Goal: Task Accomplishment & Management: Manage account settings

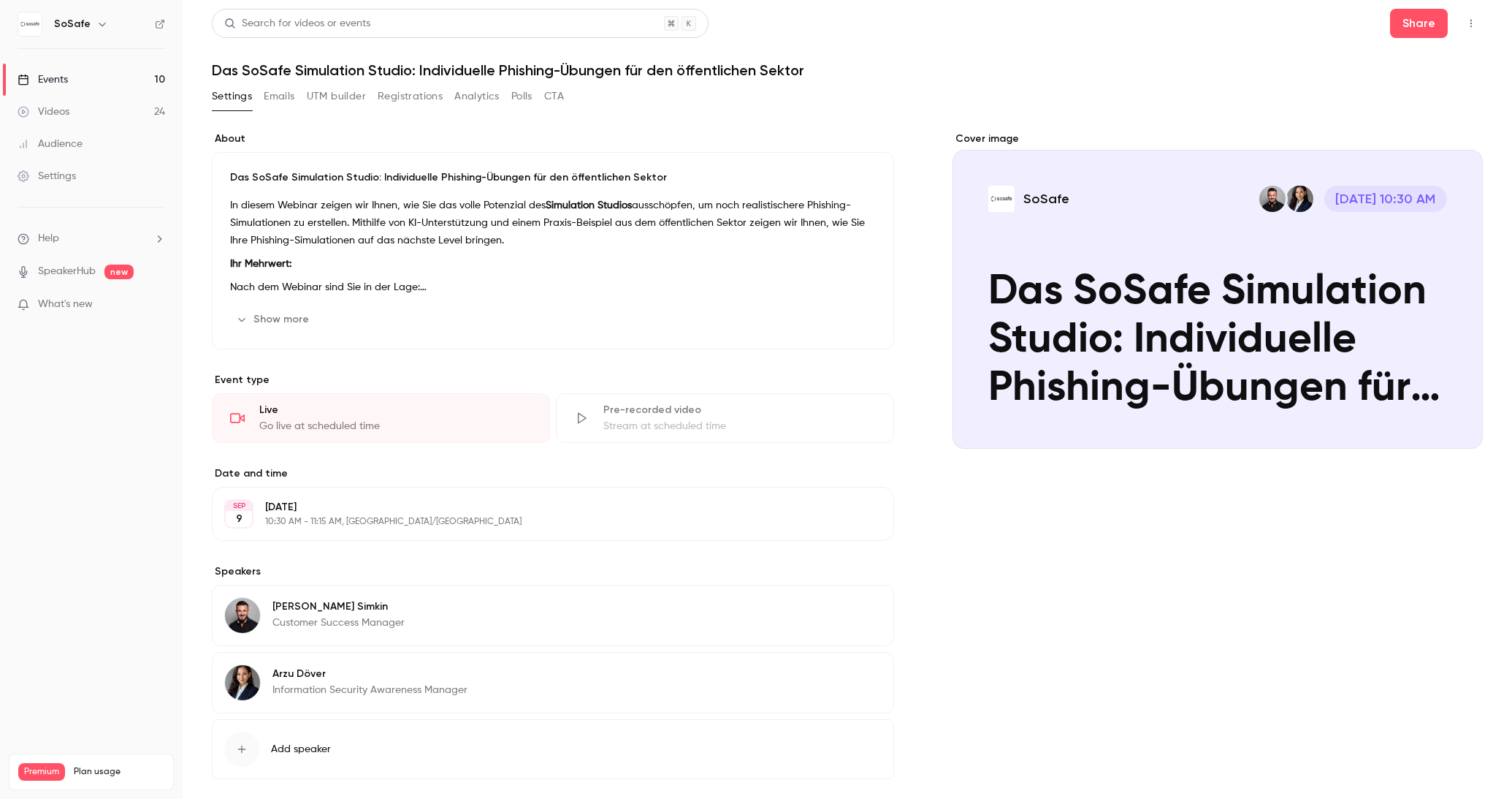
click at [295, 322] on button "Show more" at bounding box center [274, 319] width 88 height 24
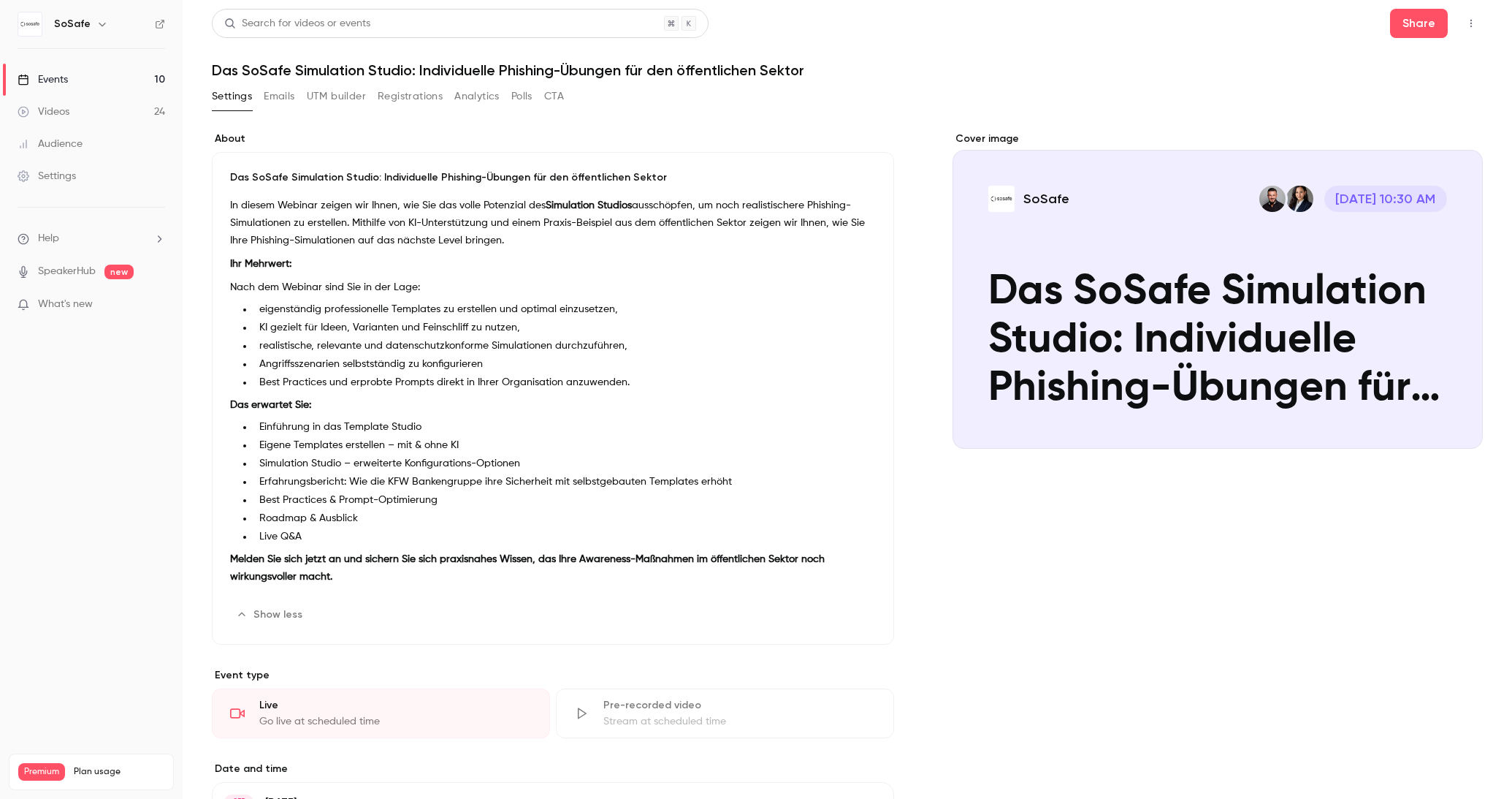
drag, startPoint x: 656, startPoint y: 504, endPoint x: 648, endPoint y: 503, distance: 8.1
click at [656, 502] on li "Best Practices & Prompt-Optimierung" at bounding box center [565, 500] width 622 height 15
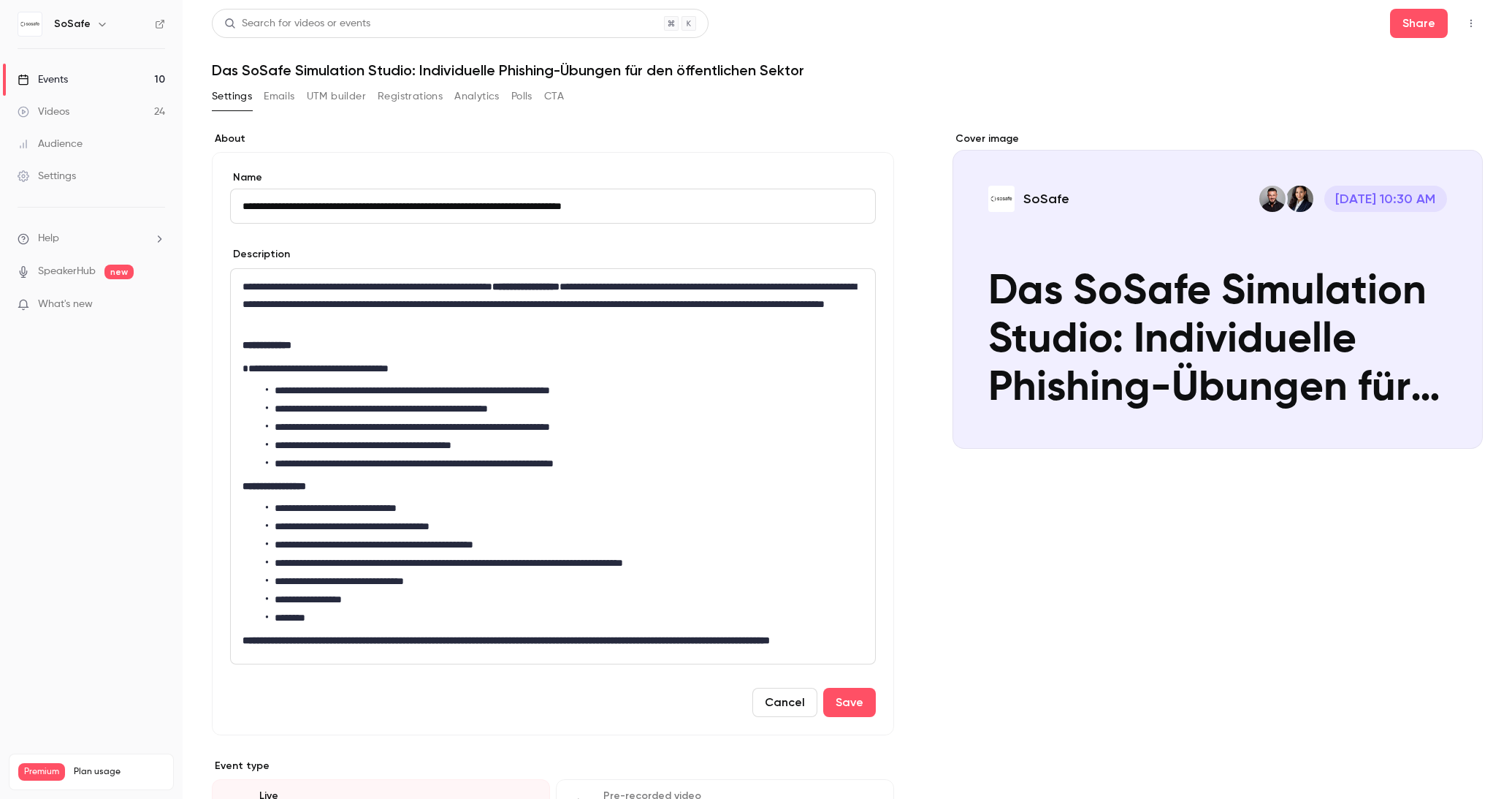
drag, startPoint x: 783, startPoint y: 718, endPoint x: 783, endPoint y: 697, distance: 21.0
click at [783, 717] on button "Cancel" at bounding box center [784, 702] width 65 height 29
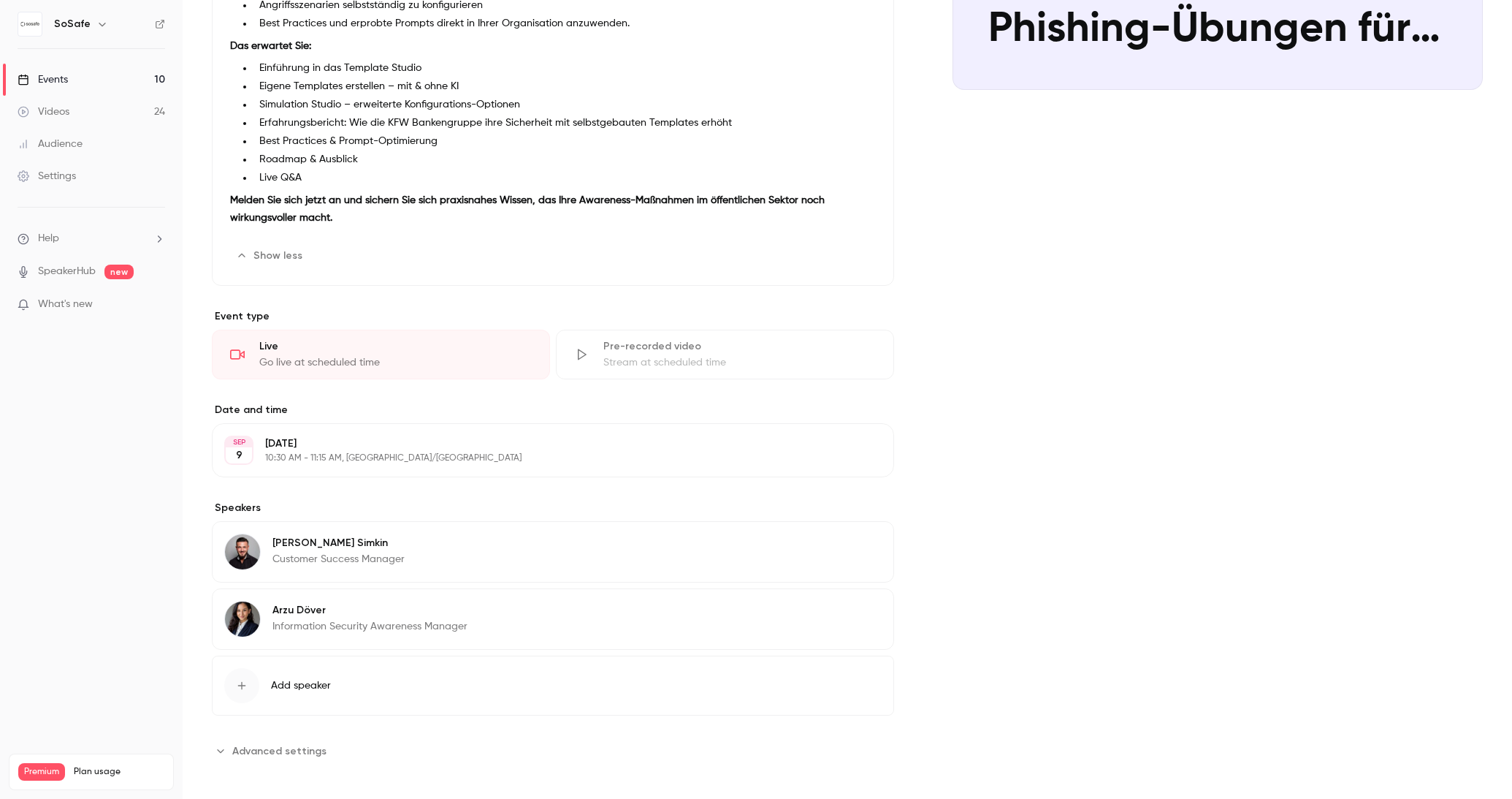
scroll to position [353, 0]
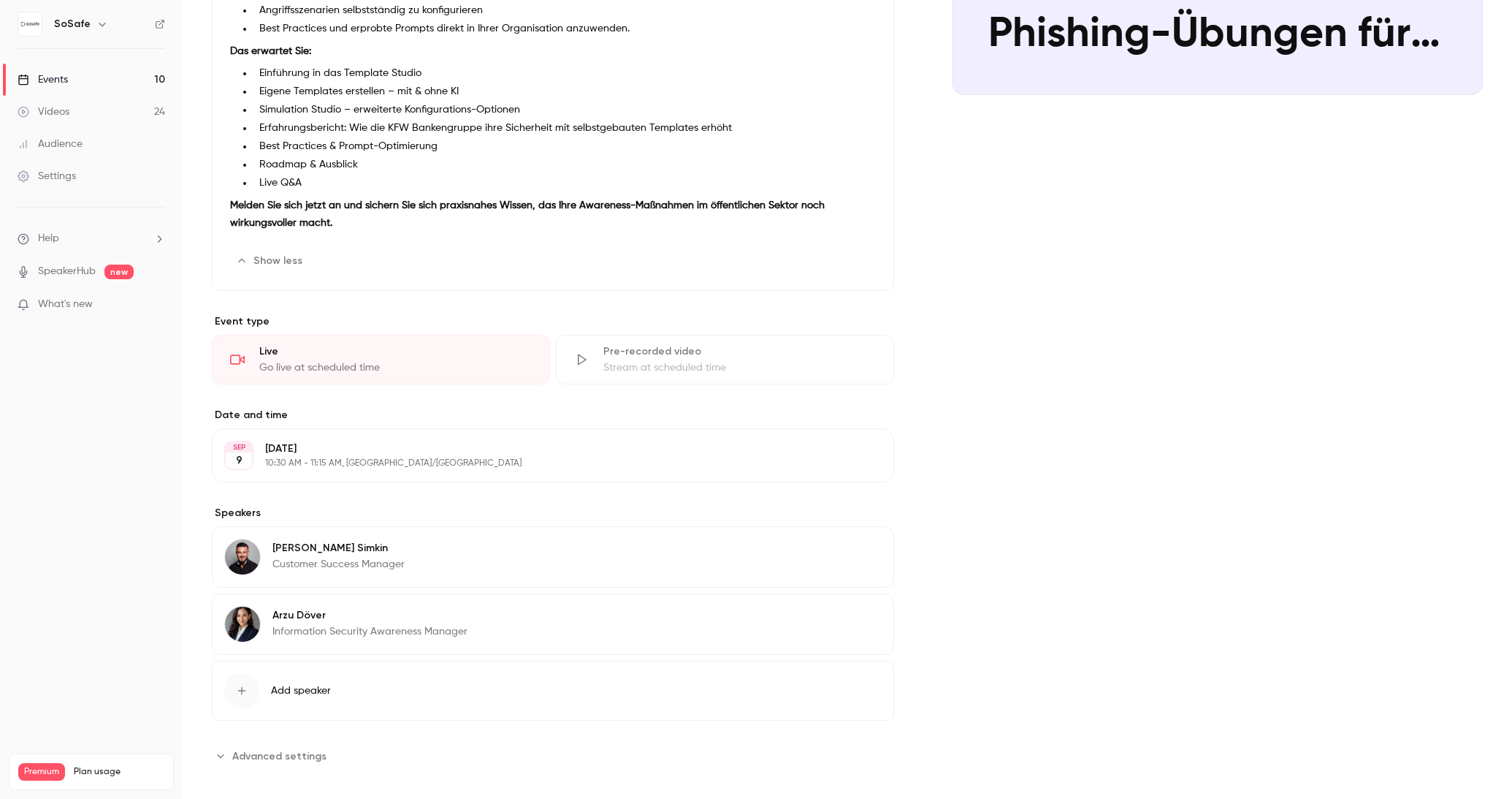
click at [850, 614] on button "Edit" at bounding box center [855, 617] width 53 height 24
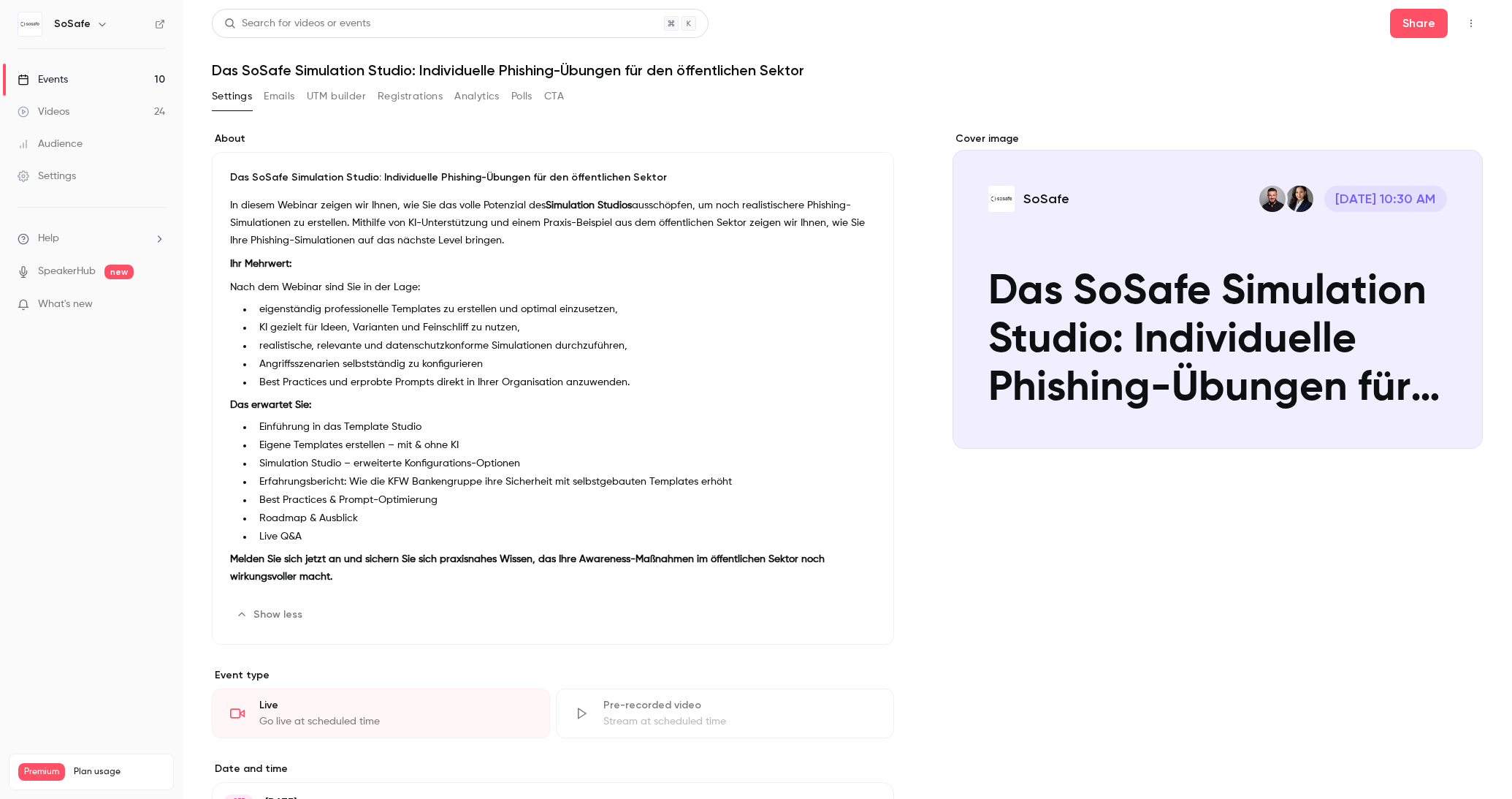
scroll to position [728, 0]
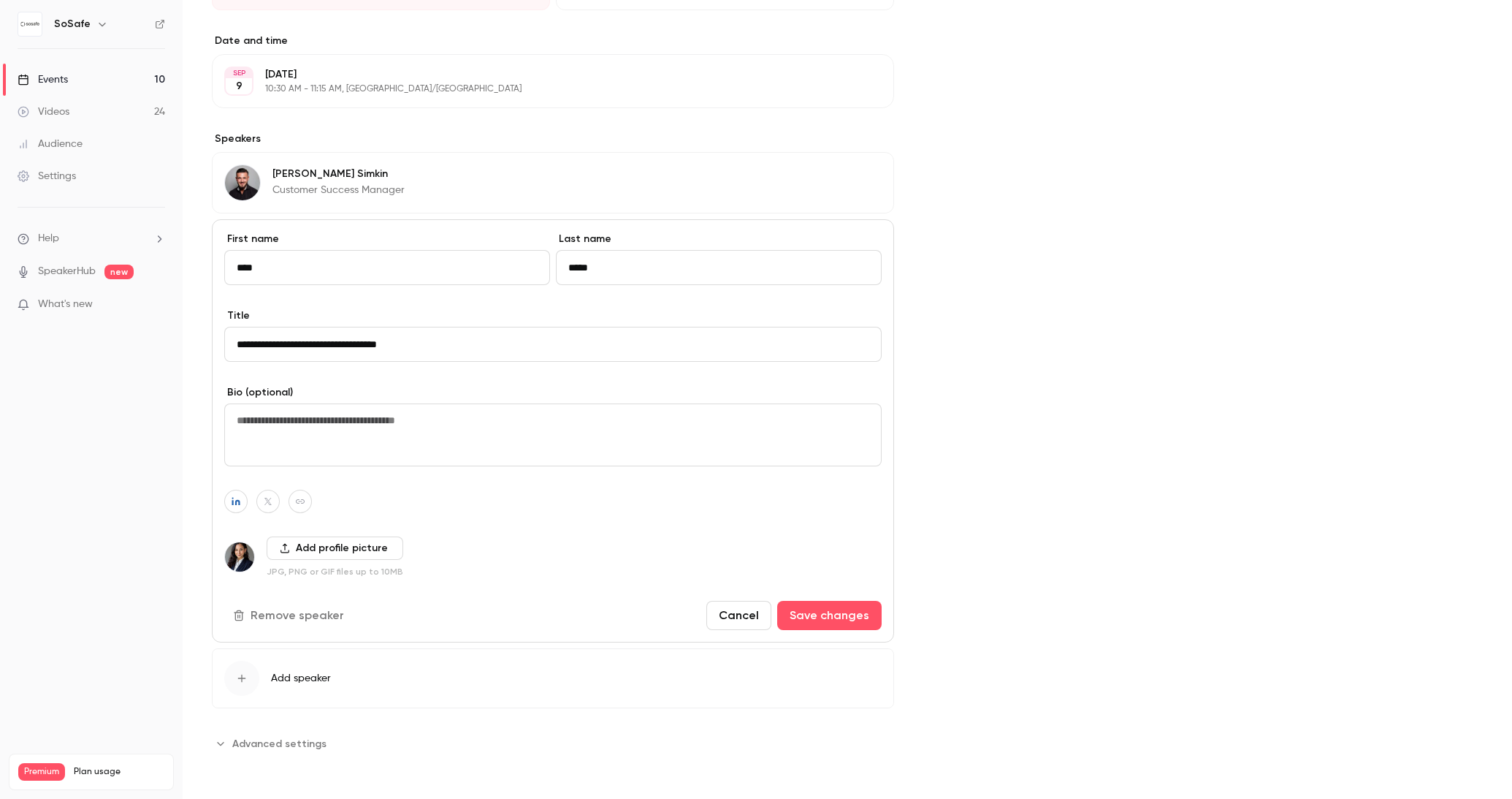
click at [748, 614] on button "Cancel" at bounding box center [738, 615] width 65 height 29
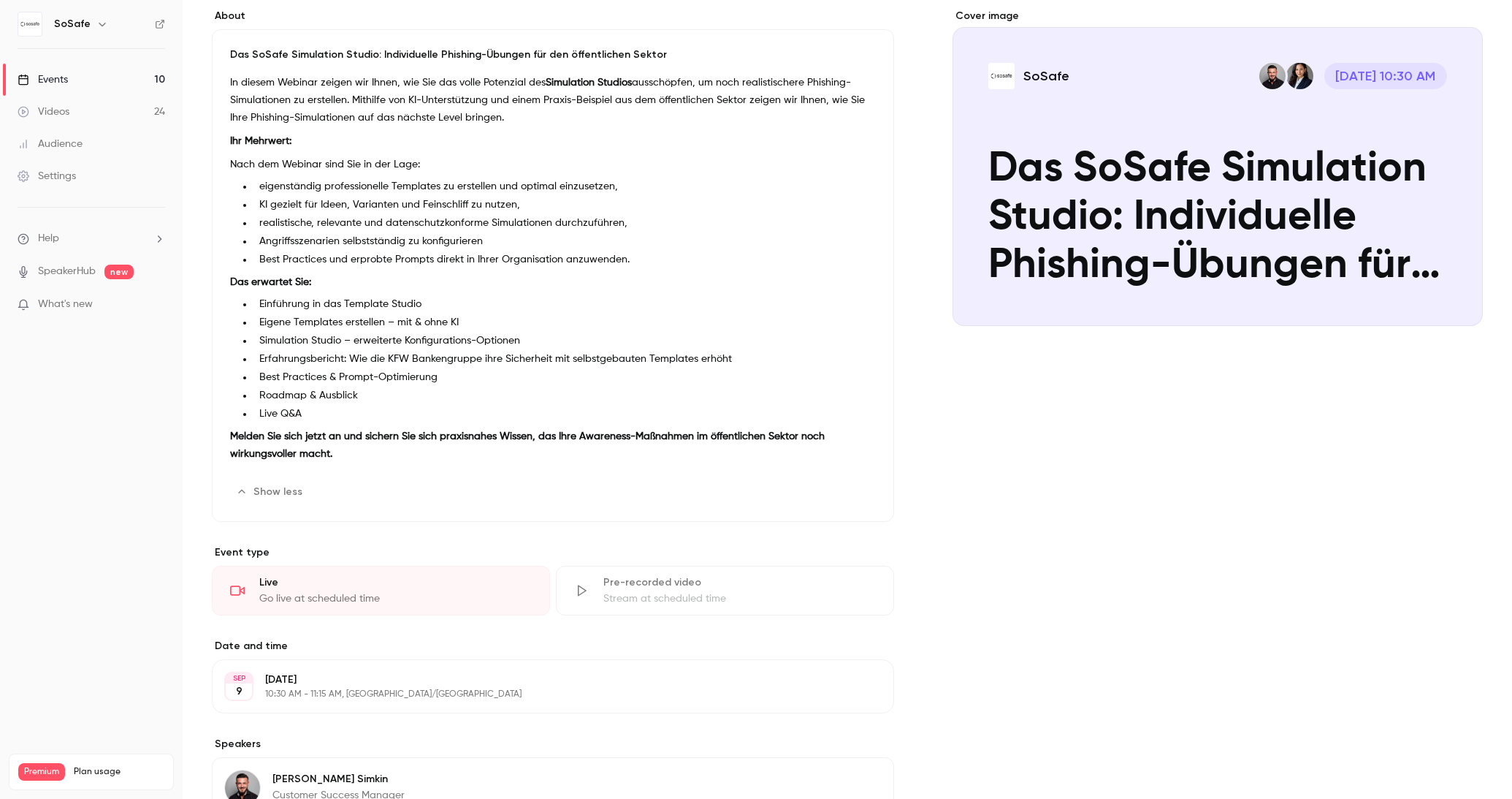
scroll to position [0, 0]
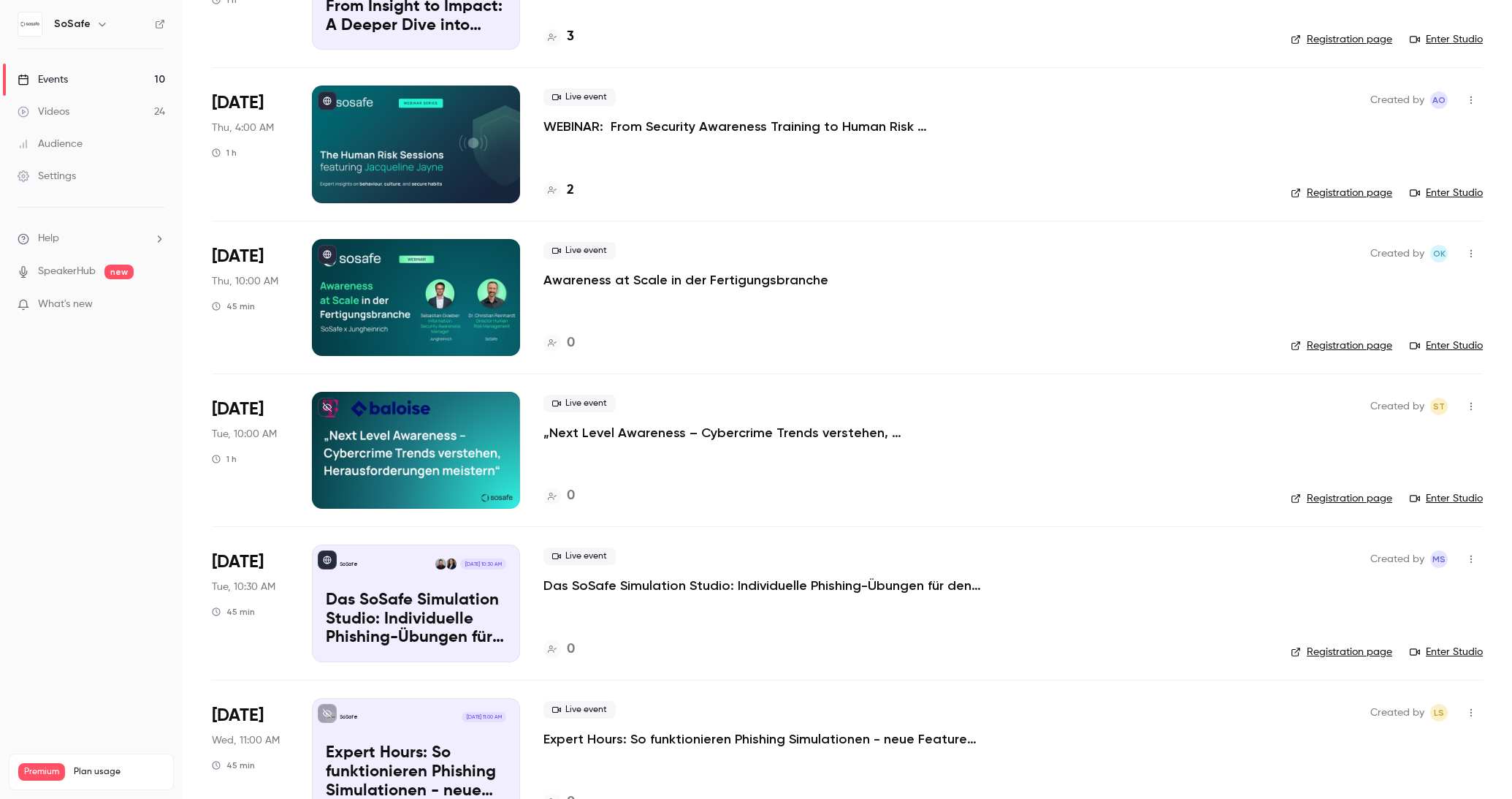
scroll to position [674, 0]
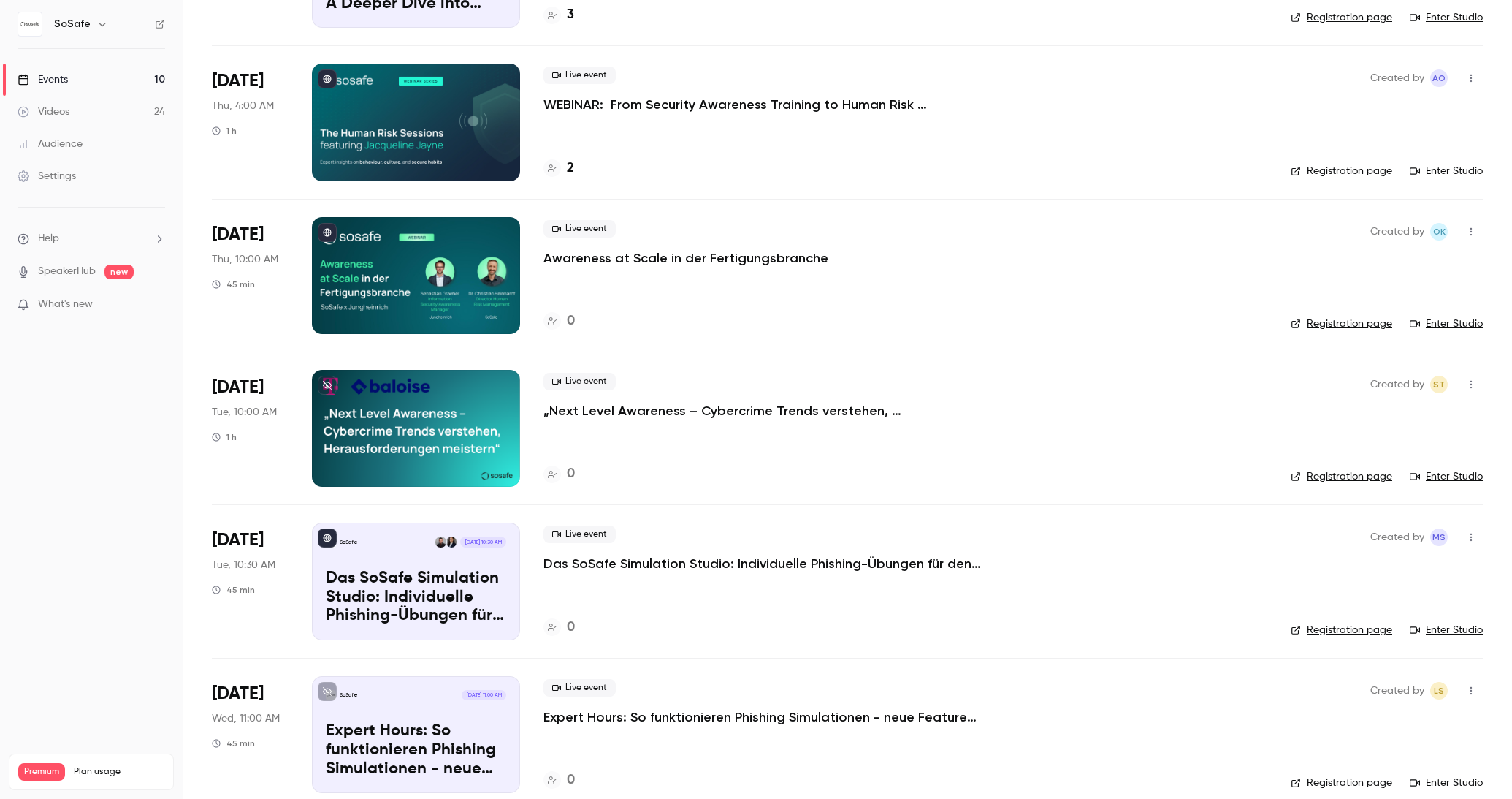
click at [742, 411] on p "„Next Level Awareness – Cybercrime Trends verstehen, Herausforderungen meistern…" at bounding box center [762, 411] width 439 height 18
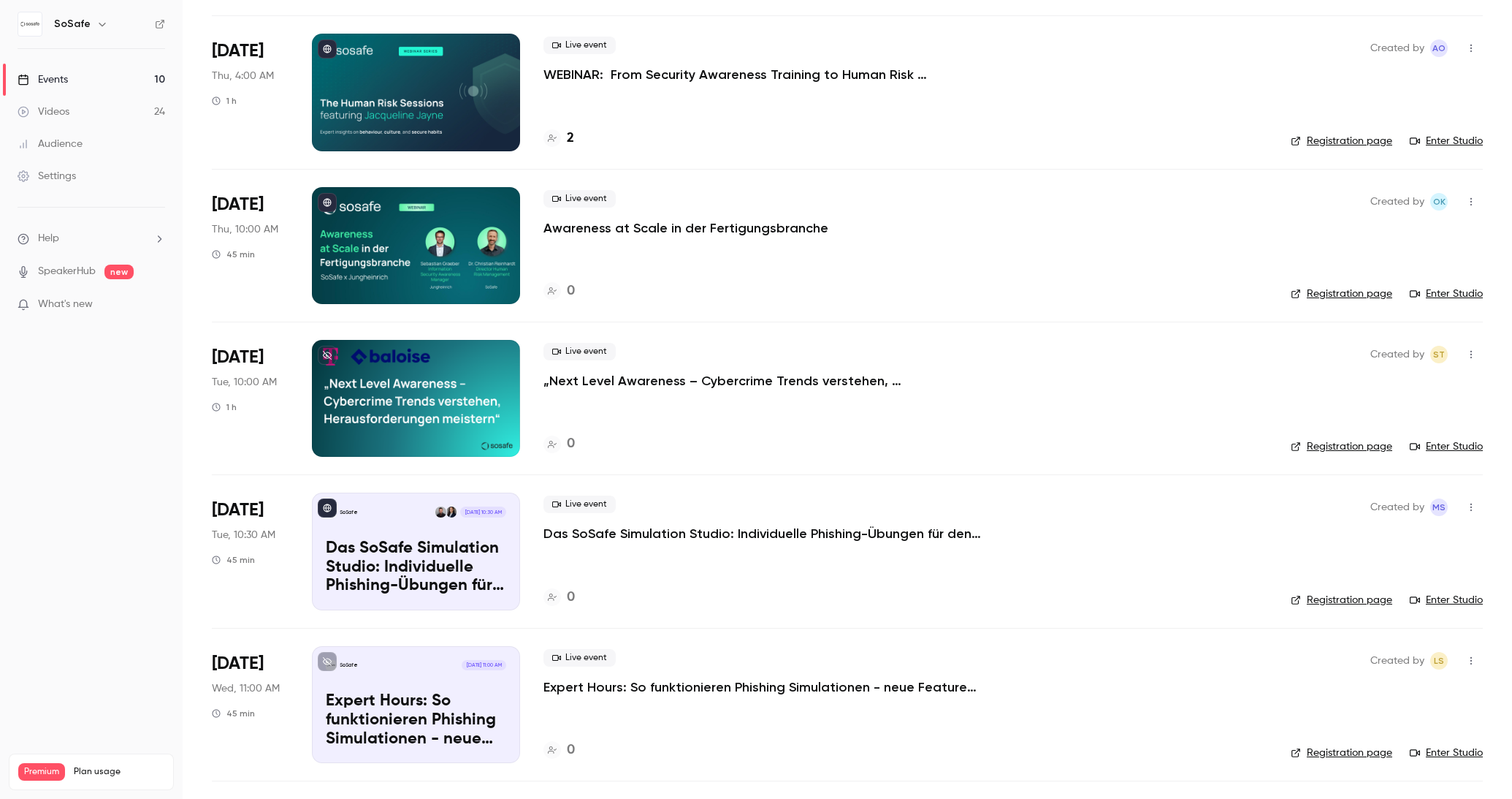
scroll to position [732, 0]
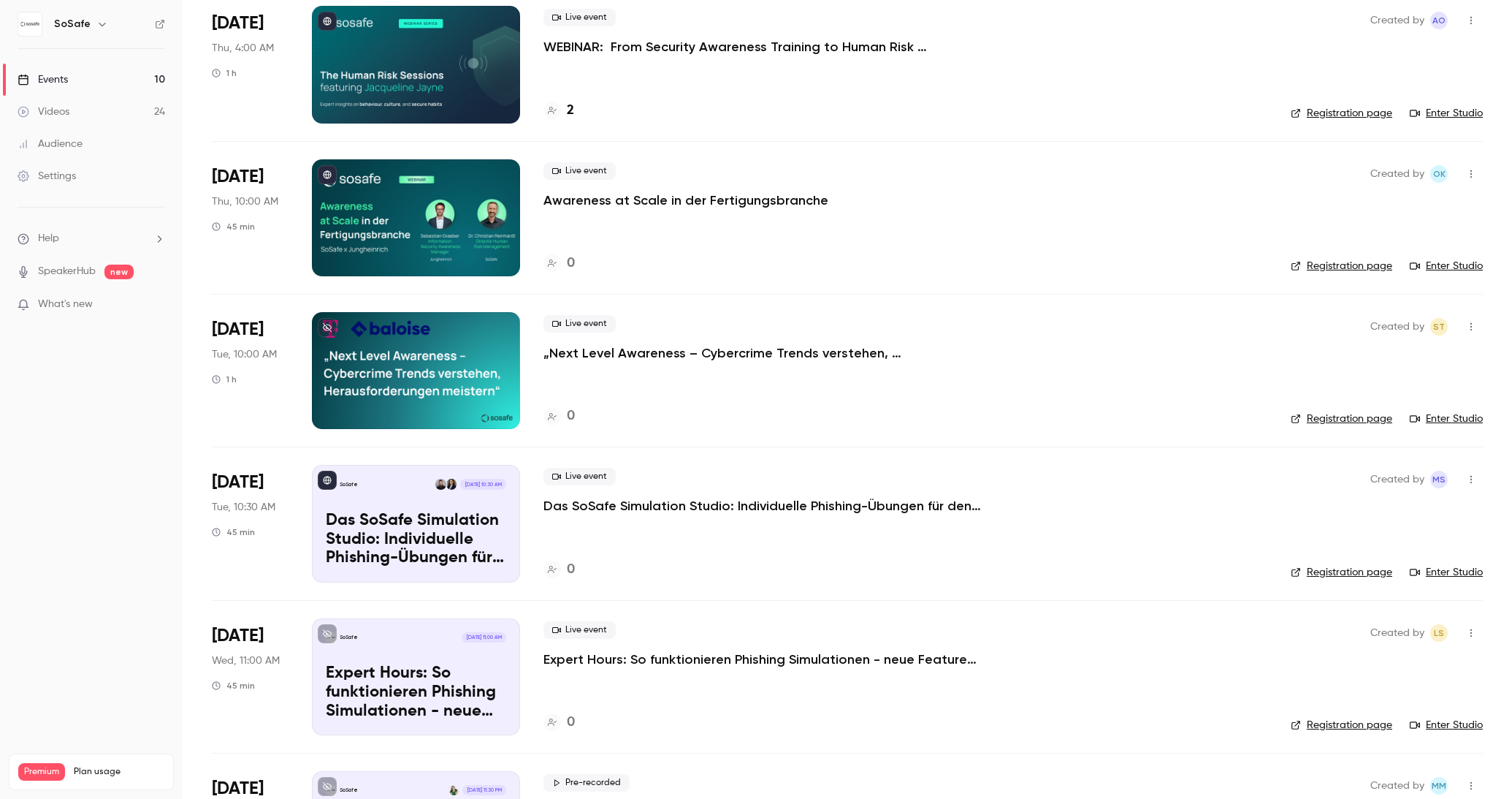
click at [660, 500] on p "Das SoSafe Simulation Studio: Individuelle Phishing-Übungen für den öffentliche…" at bounding box center [762, 505] width 439 height 18
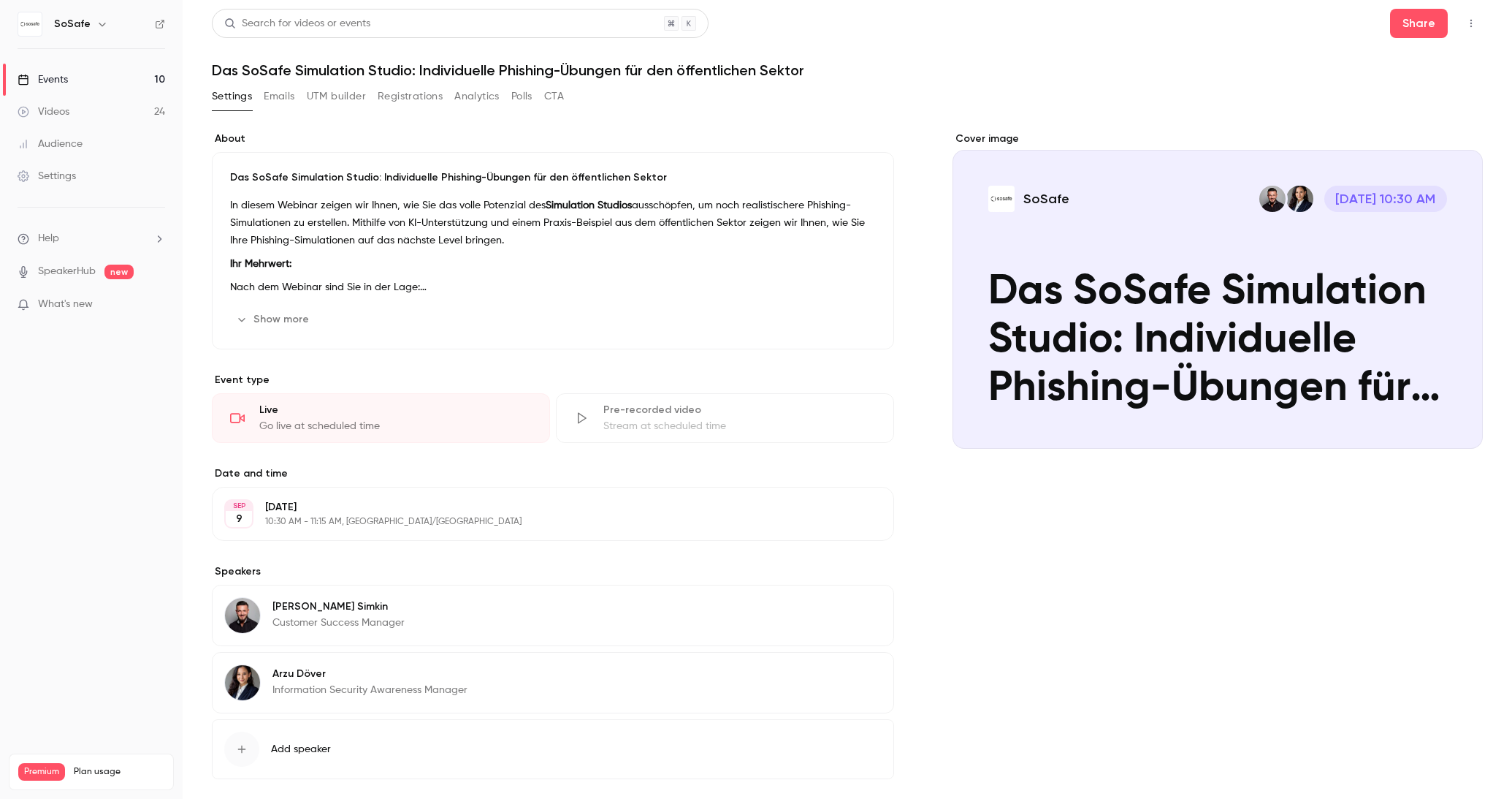
click at [288, 325] on button "Show more" at bounding box center [274, 319] width 88 height 24
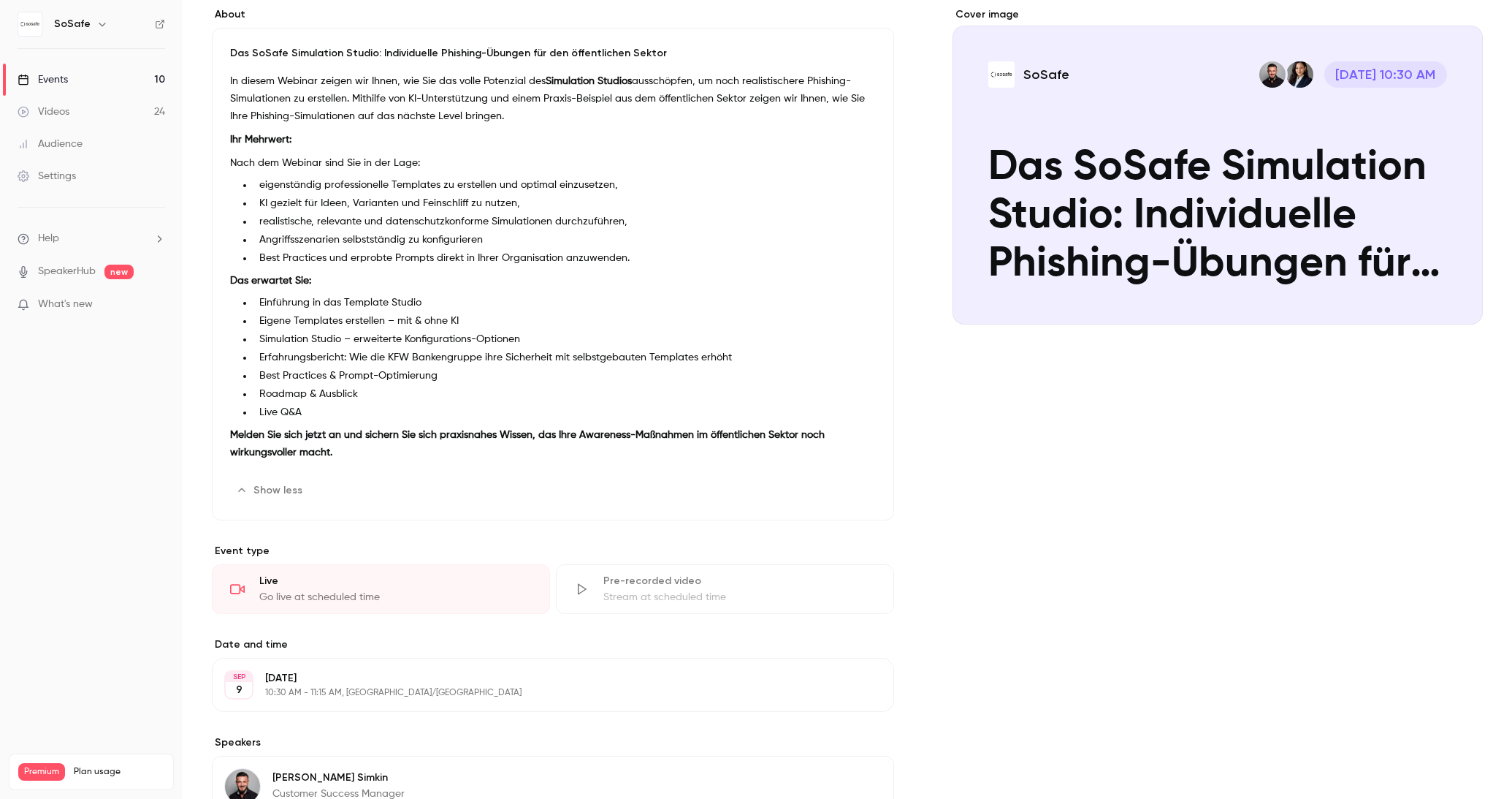
scroll to position [366, 0]
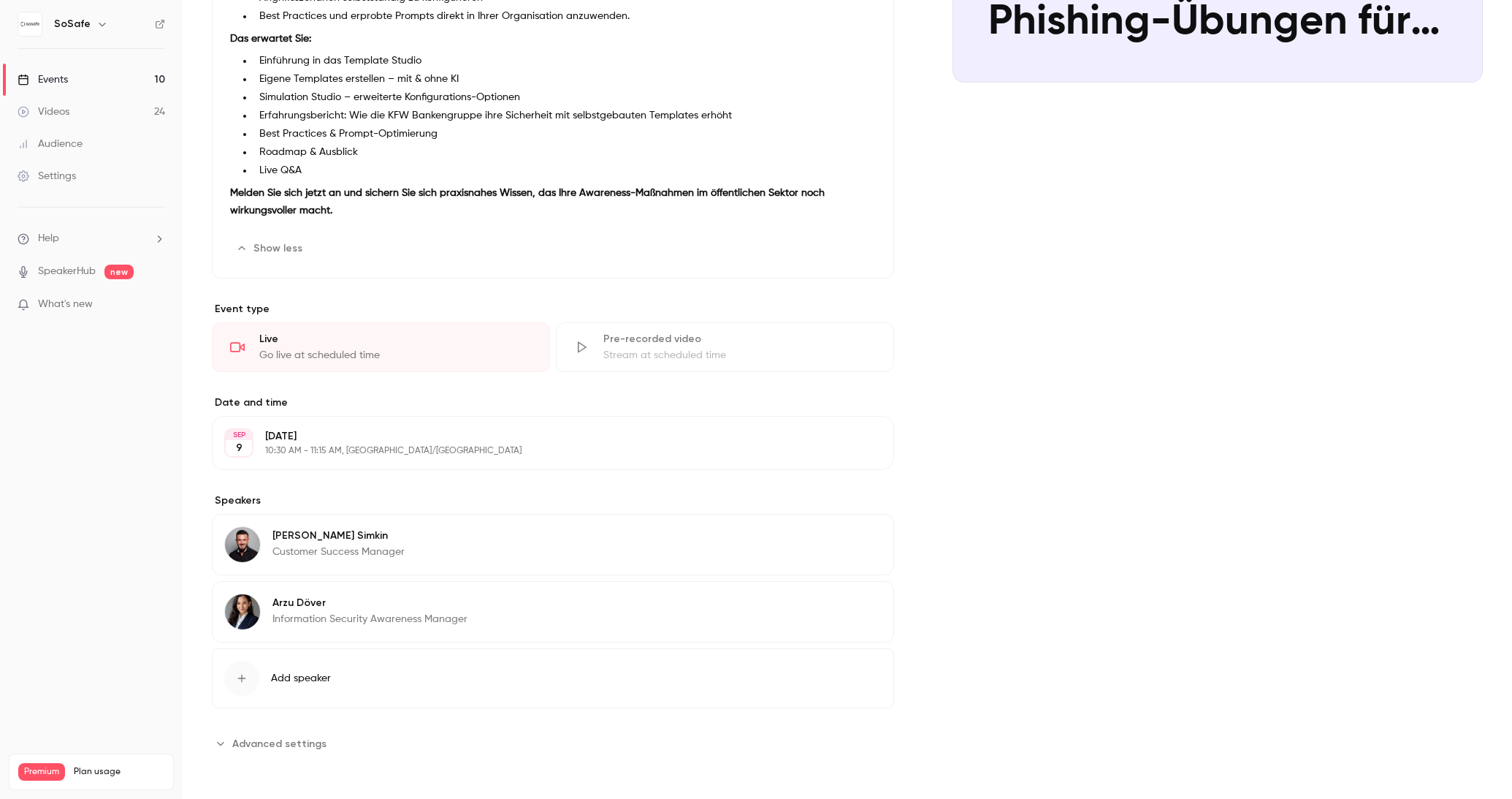
click at [303, 671] on span "Add speaker" at bounding box center [301, 678] width 60 height 14
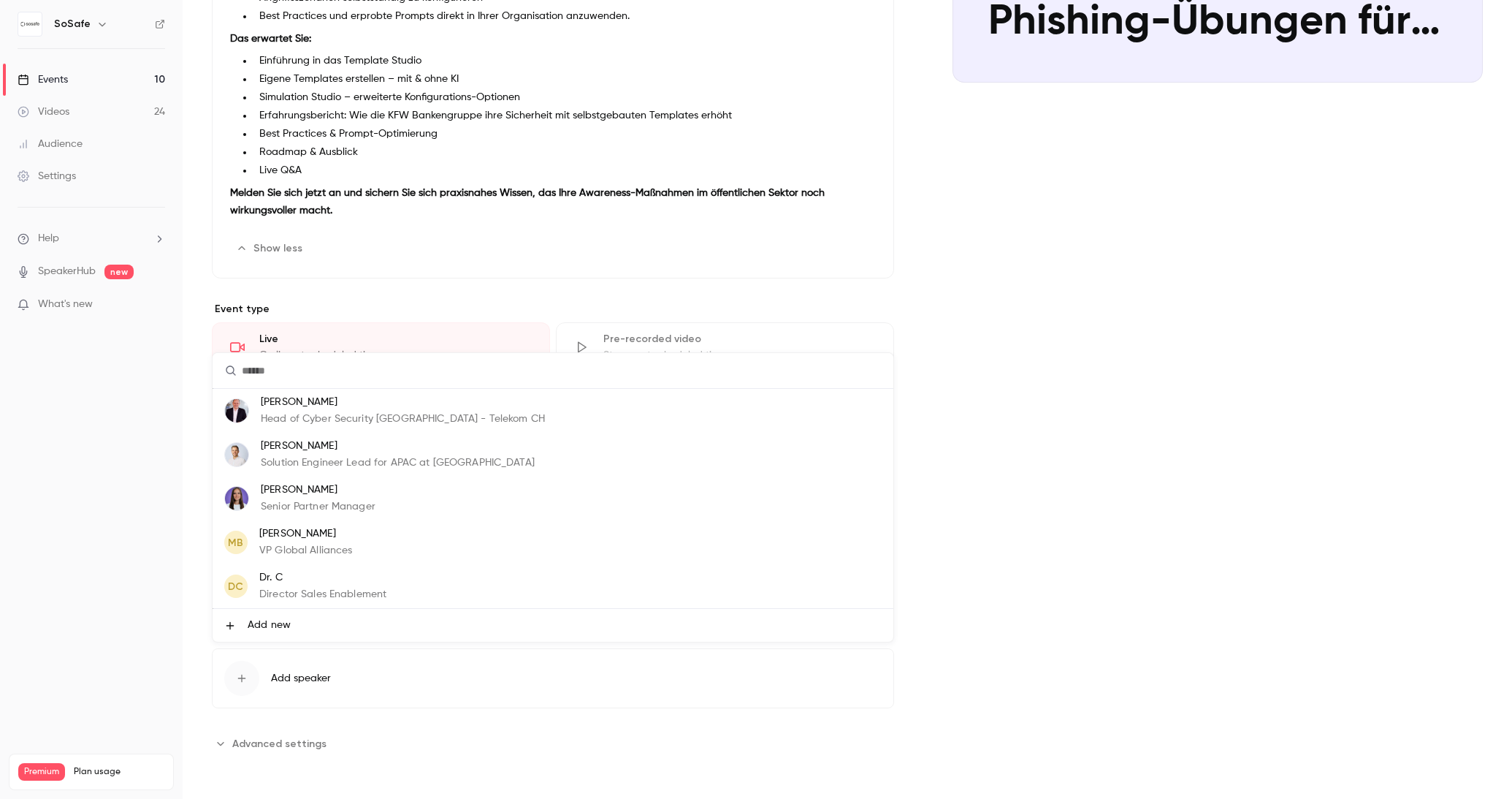
click at [555, 275] on div at bounding box center [756, 399] width 1512 height 799
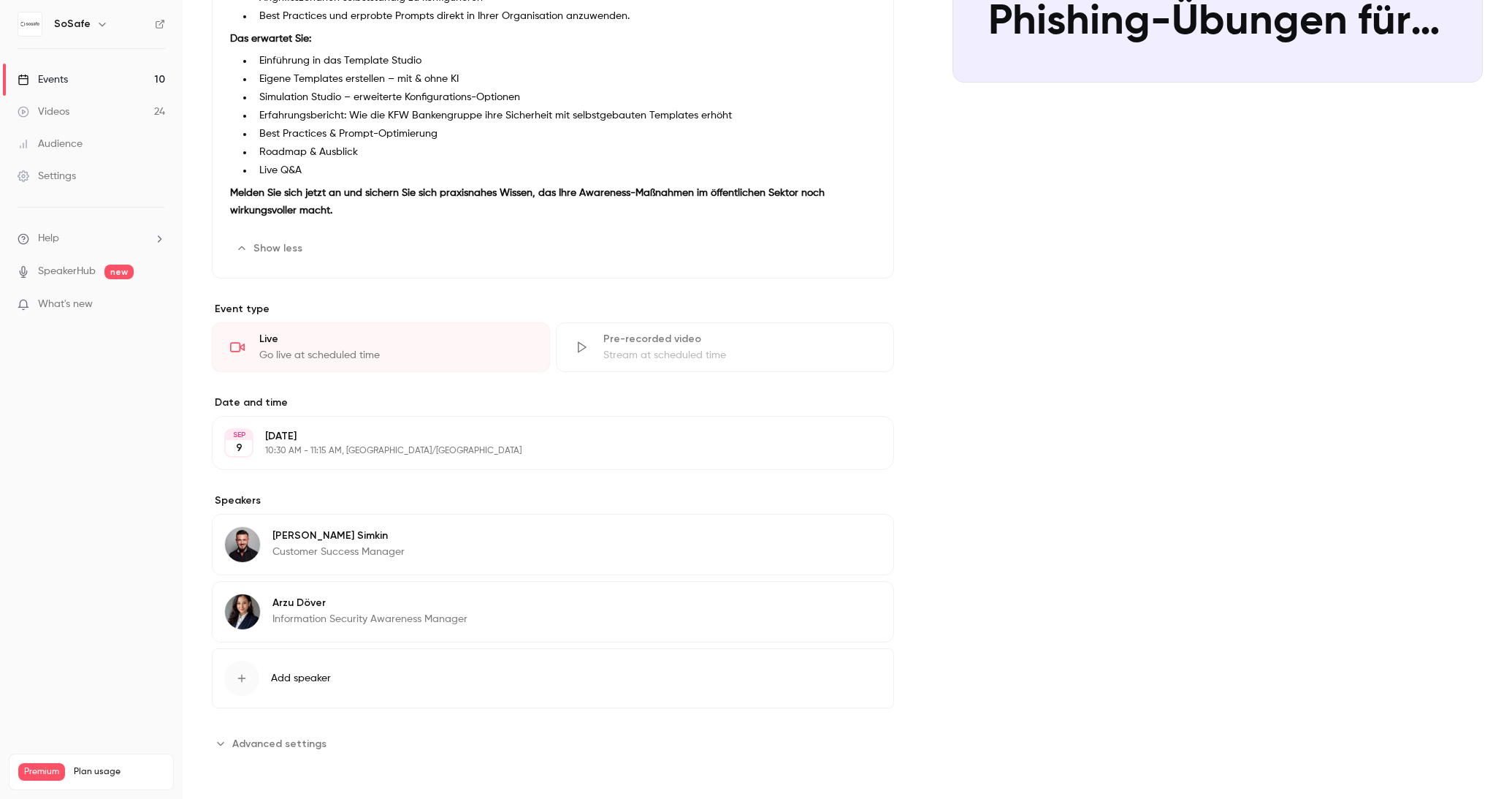
click at [269, 746] on span "Advanced settings" at bounding box center [280, 743] width 95 height 15
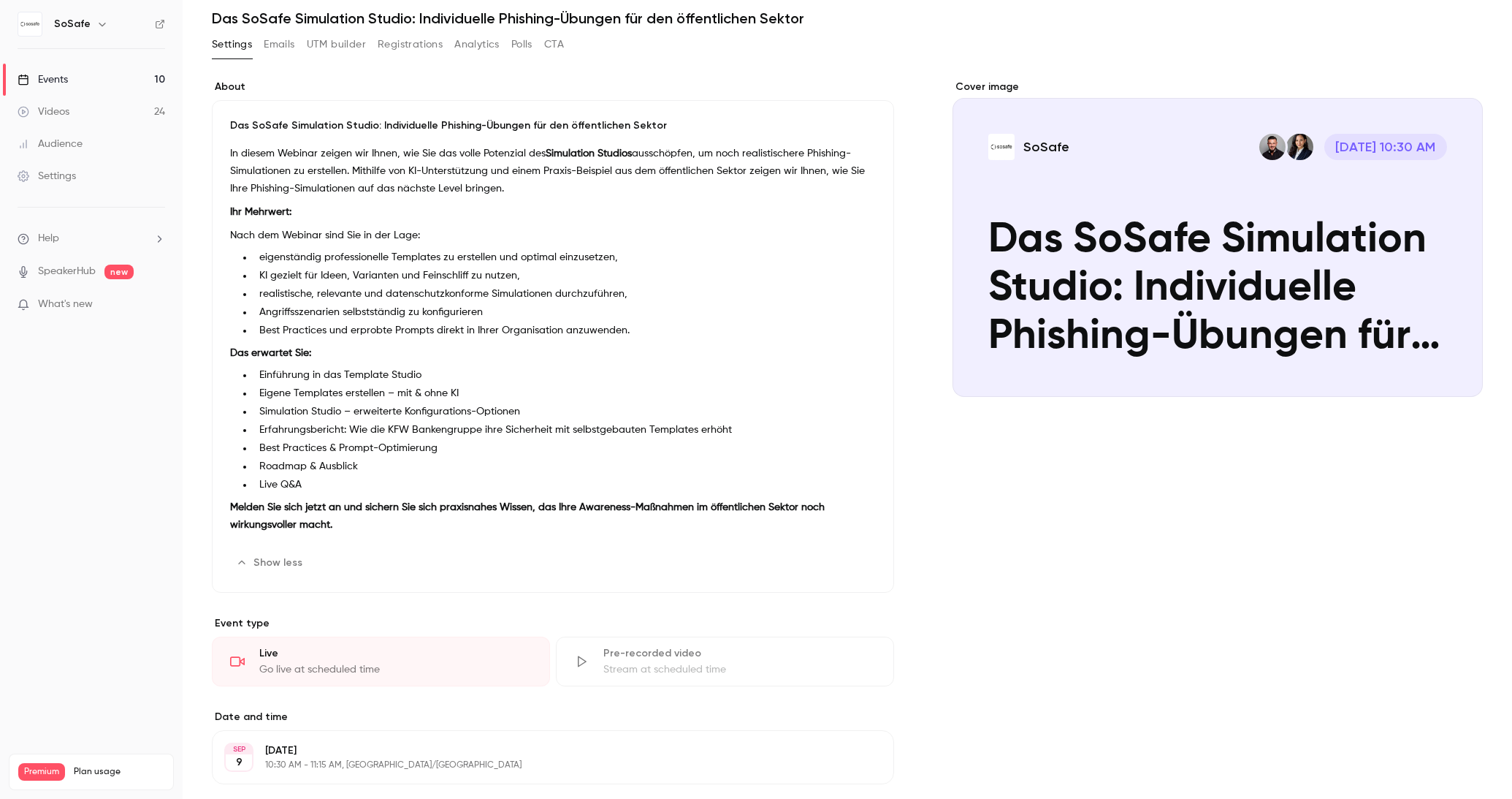
scroll to position [0, 0]
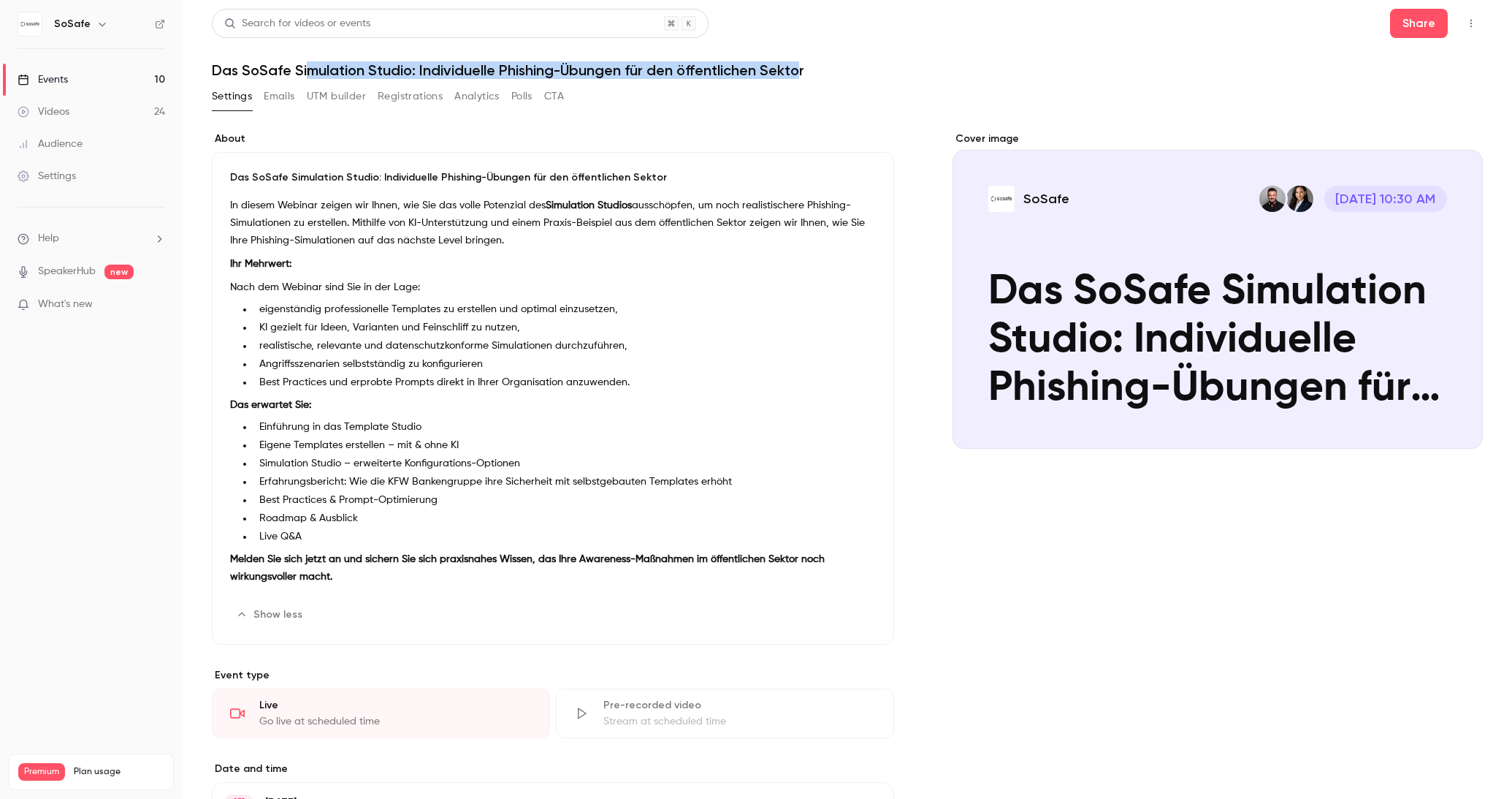
drag, startPoint x: 801, startPoint y: 70, endPoint x: 309, endPoint y: 74, distance: 492.0
click at [309, 74] on h1 "Das SoSafe Simulation Studio: Individuelle Phishing-Übungen für den öffentliche…" at bounding box center [848, 69] width 1271 height 18
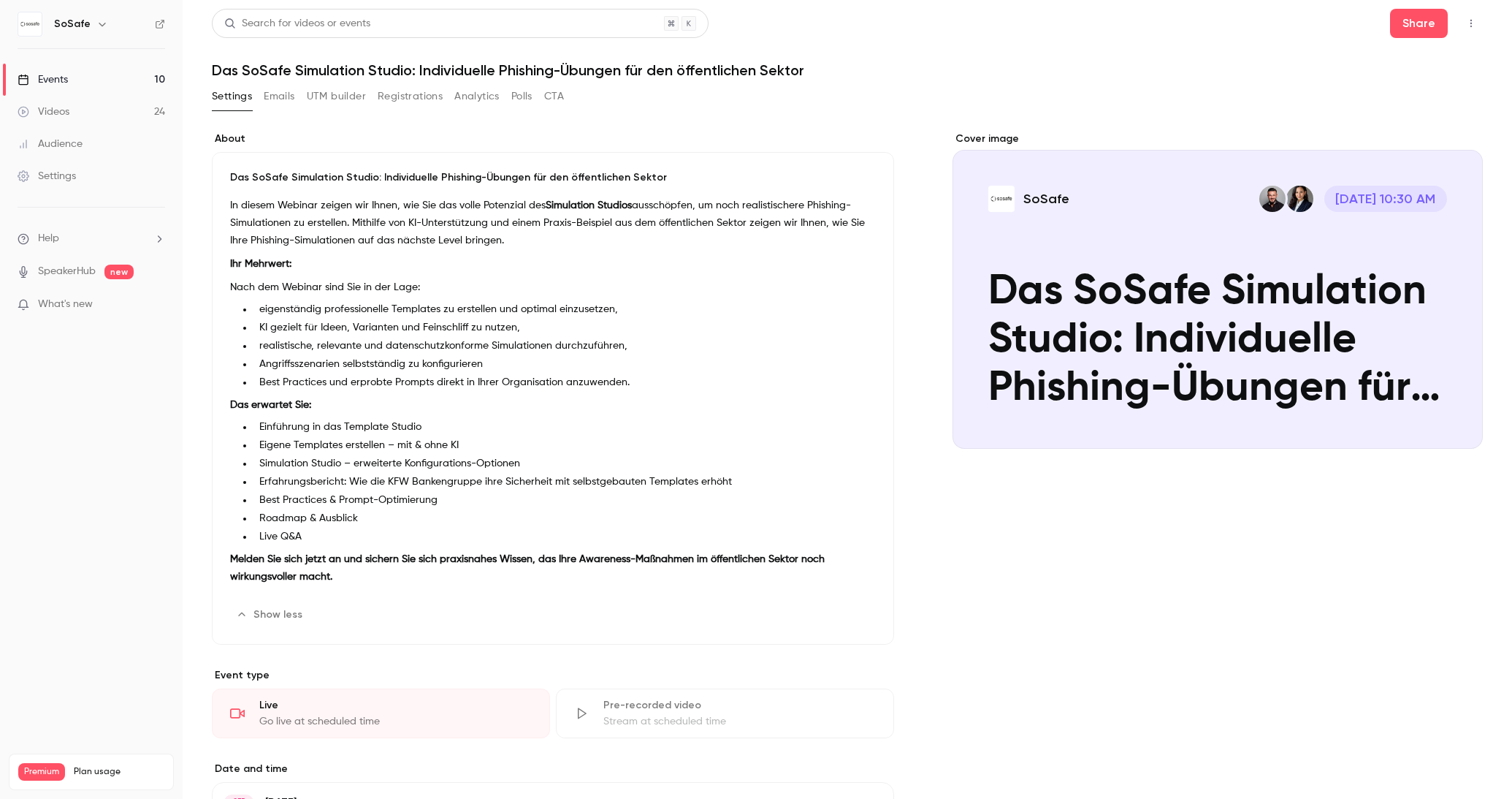
drag, startPoint x: 395, startPoint y: 66, endPoint x: 686, endPoint y: 79, distance: 291.3
click at [423, 67] on h1 "Das SoSafe Simulation Studio: Individuelle Phishing-Übungen für den öffentliche…" at bounding box center [848, 69] width 1271 height 18
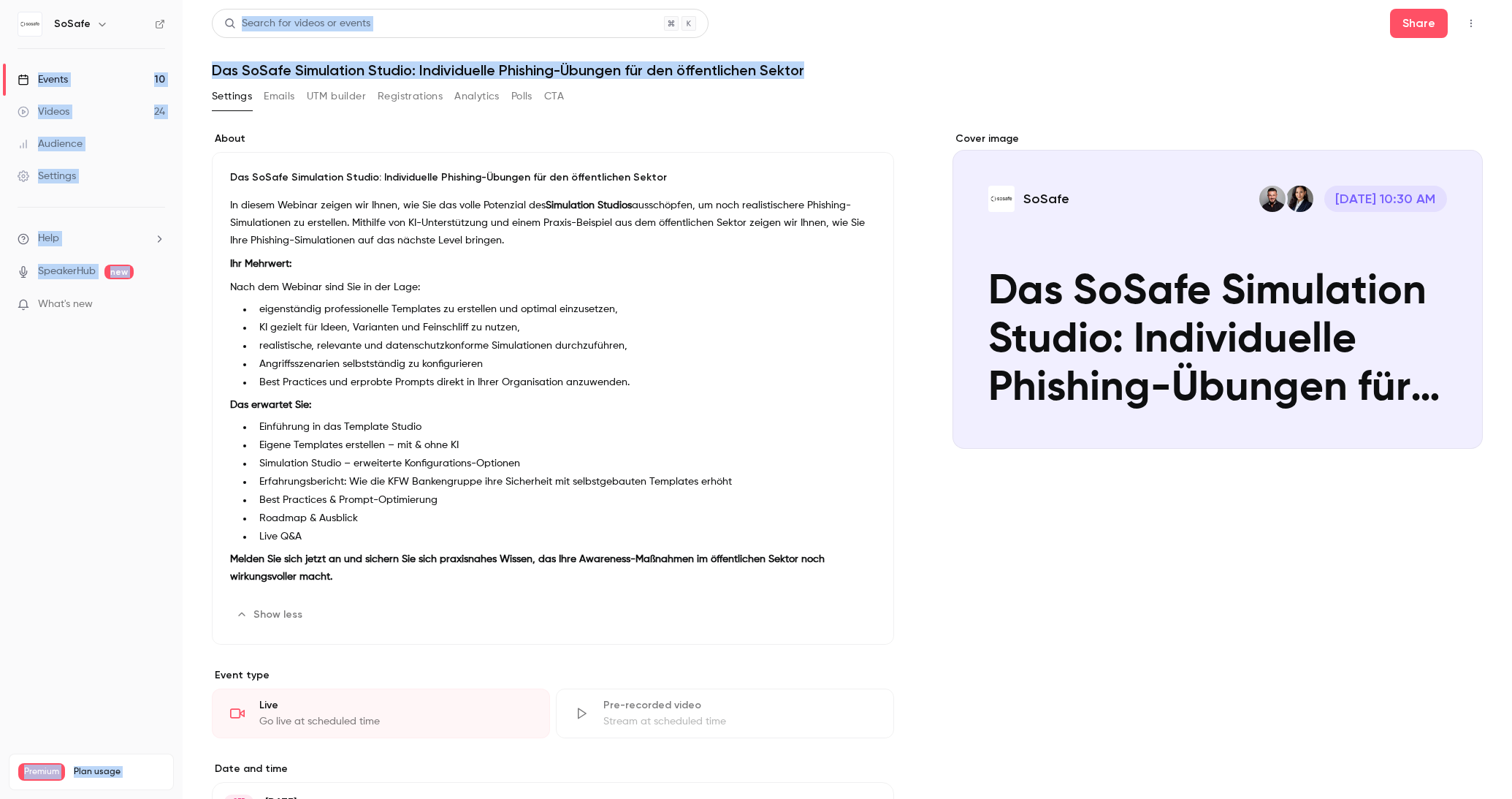
drag, startPoint x: 814, startPoint y: 72, endPoint x: 185, endPoint y: 74, distance: 629.0
click at [181, 74] on div "SoSafe Events 10 Videos 24 Audience Settings Help SpeakerHub new What's new Pre…" at bounding box center [756, 399] width 1512 height 799
click at [215, 73] on h1 "Das SoSafe Simulation Studio: Individuelle Phishing-Übungen für den öffentliche…" at bounding box center [848, 69] width 1271 height 18
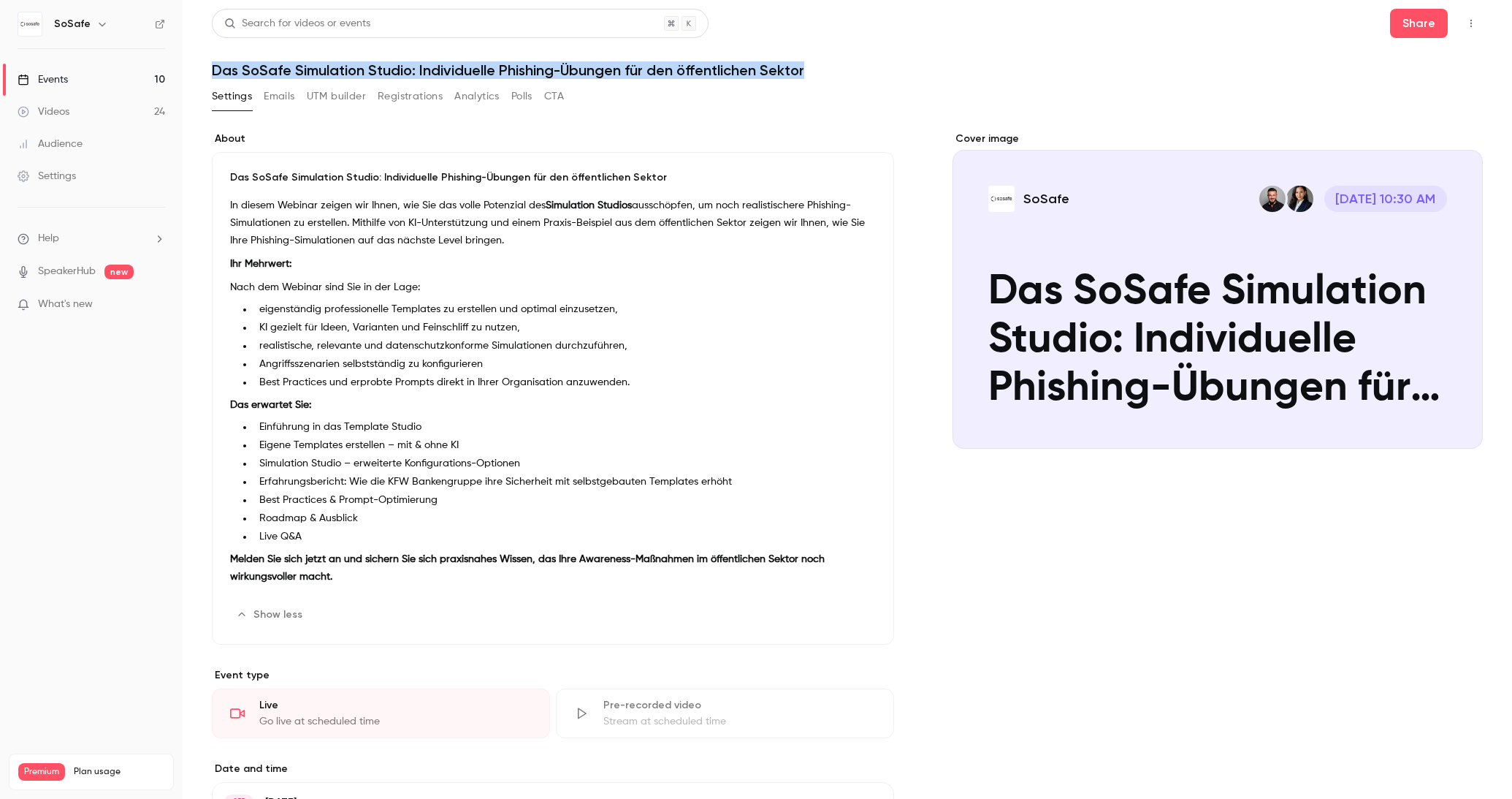
drag, startPoint x: 213, startPoint y: 72, endPoint x: 839, endPoint y: 92, distance: 626.3
click at [872, 74] on h1 "Das SoSafe Simulation Studio: Individuelle Phishing-Übungen für den öffentliche…" at bounding box center [848, 69] width 1271 height 18
copy h1 "Das SoSafe Simulation Studio: Individuelle Phishing-Übungen für den öffentliche…"
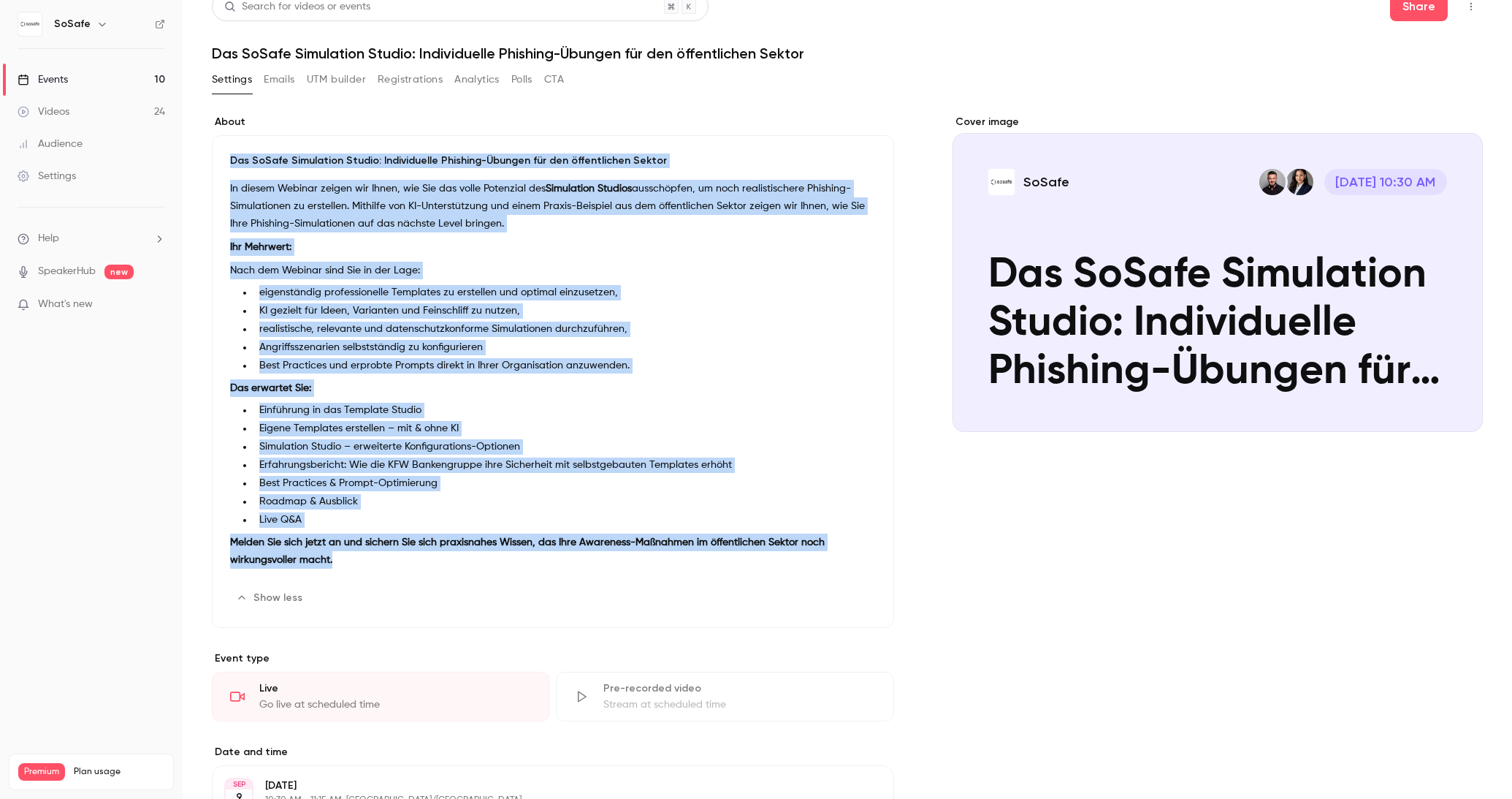
drag, startPoint x: 342, startPoint y: 560, endPoint x: 224, endPoint y: 159, distance: 418.0
click at [224, 159] on div "Das SoSafe Simulation Studio: Individuelle Phishing-Übungen für den öffentliche…" at bounding box center [553, 381] width 682 height 492
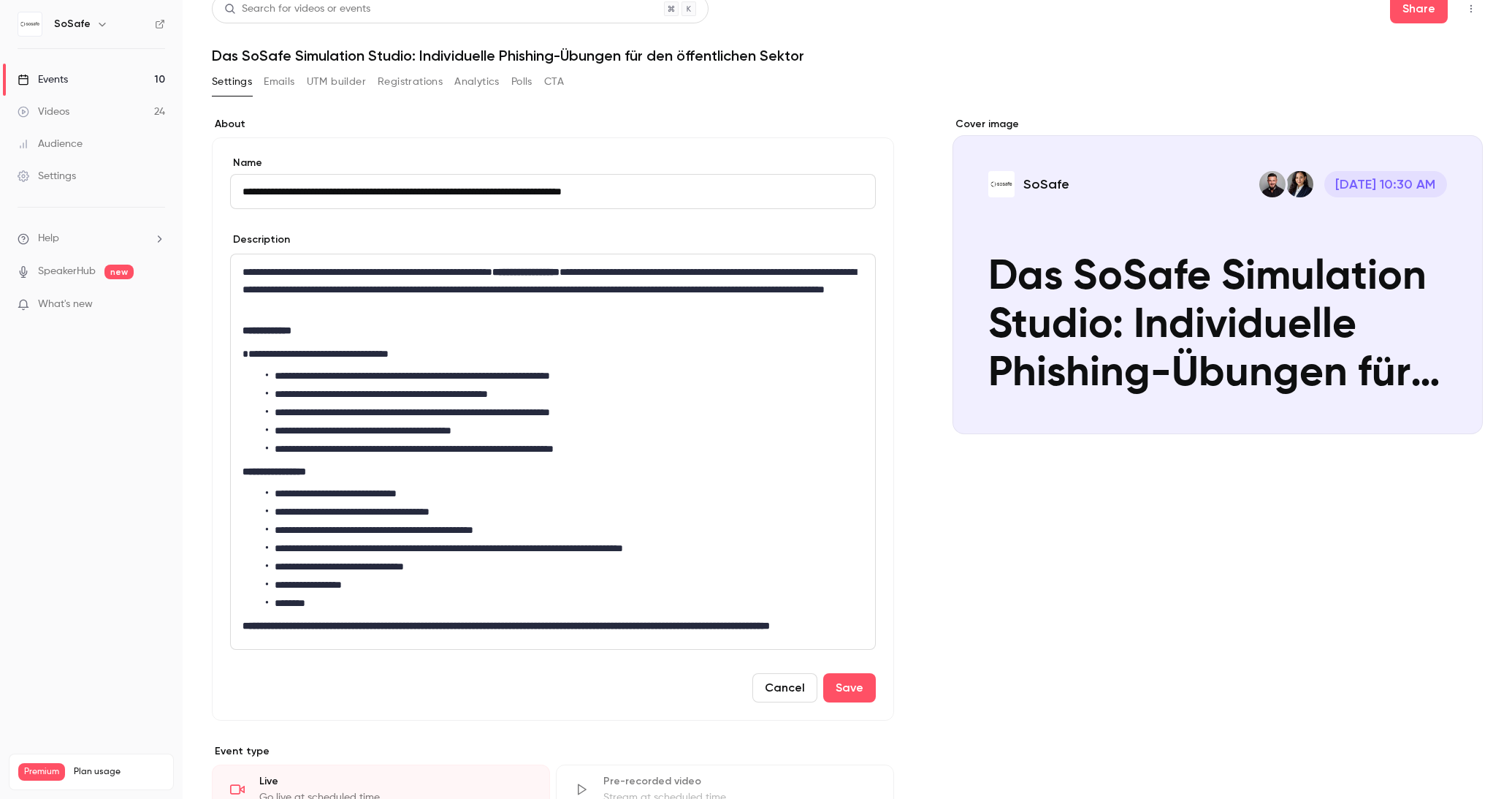
click at [304, 309] on p "**********" at bounding box center [553, 289] width 621 height 53
click at [243, 271] on p "**********" at bounding box center [553, 289] width 621 height 53
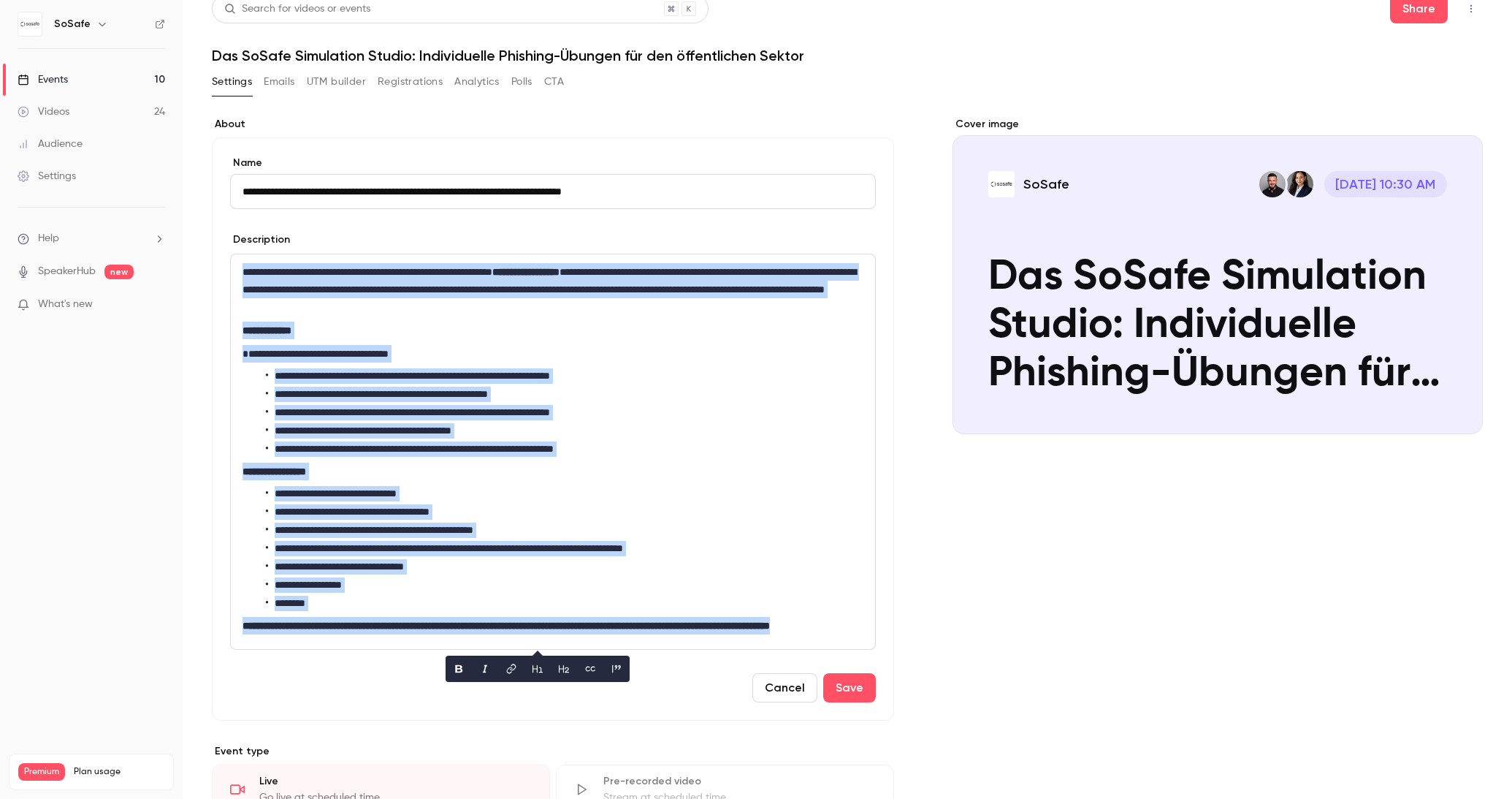
copy div "**********"
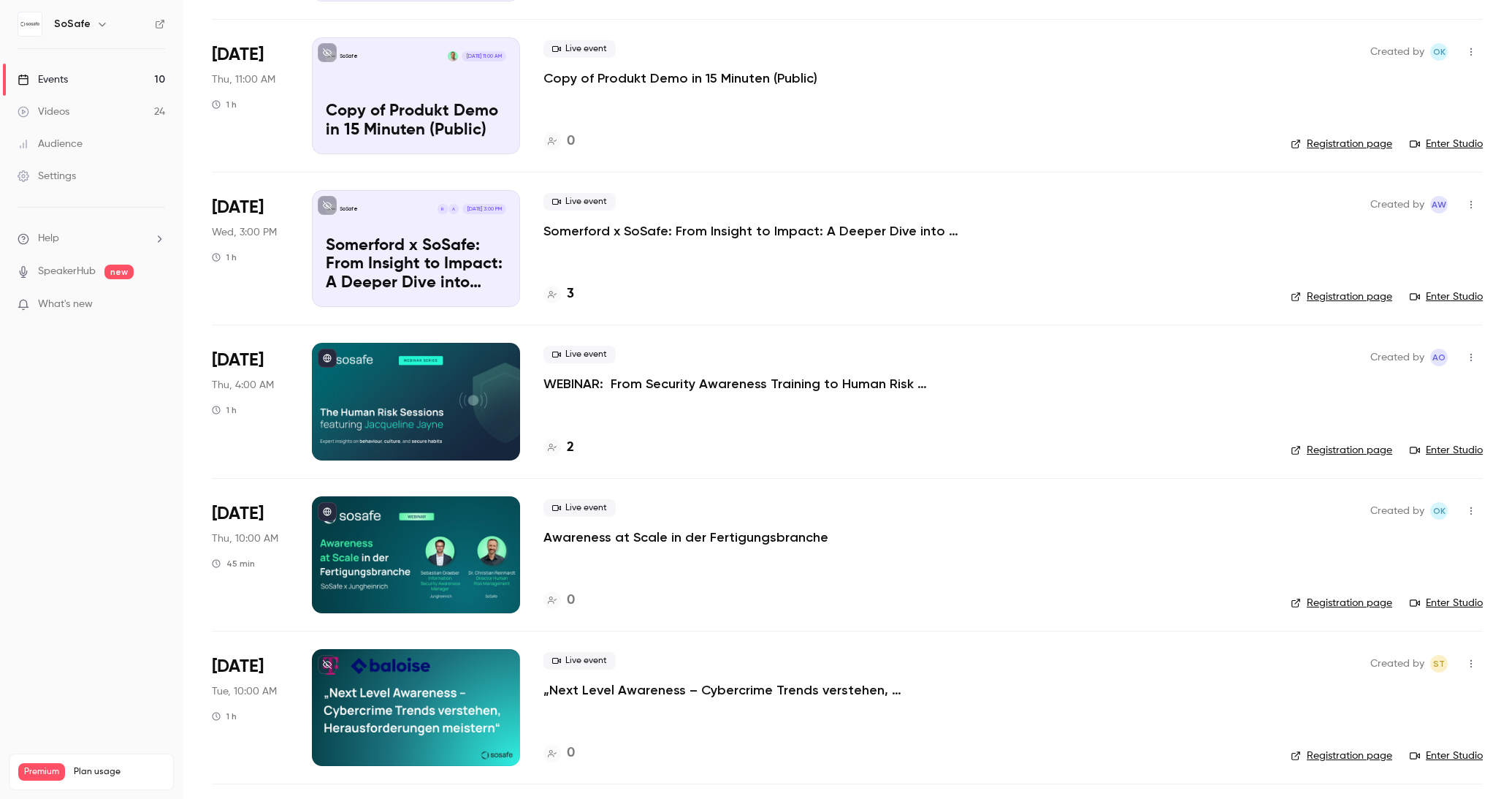
scroll to position [603, 0]
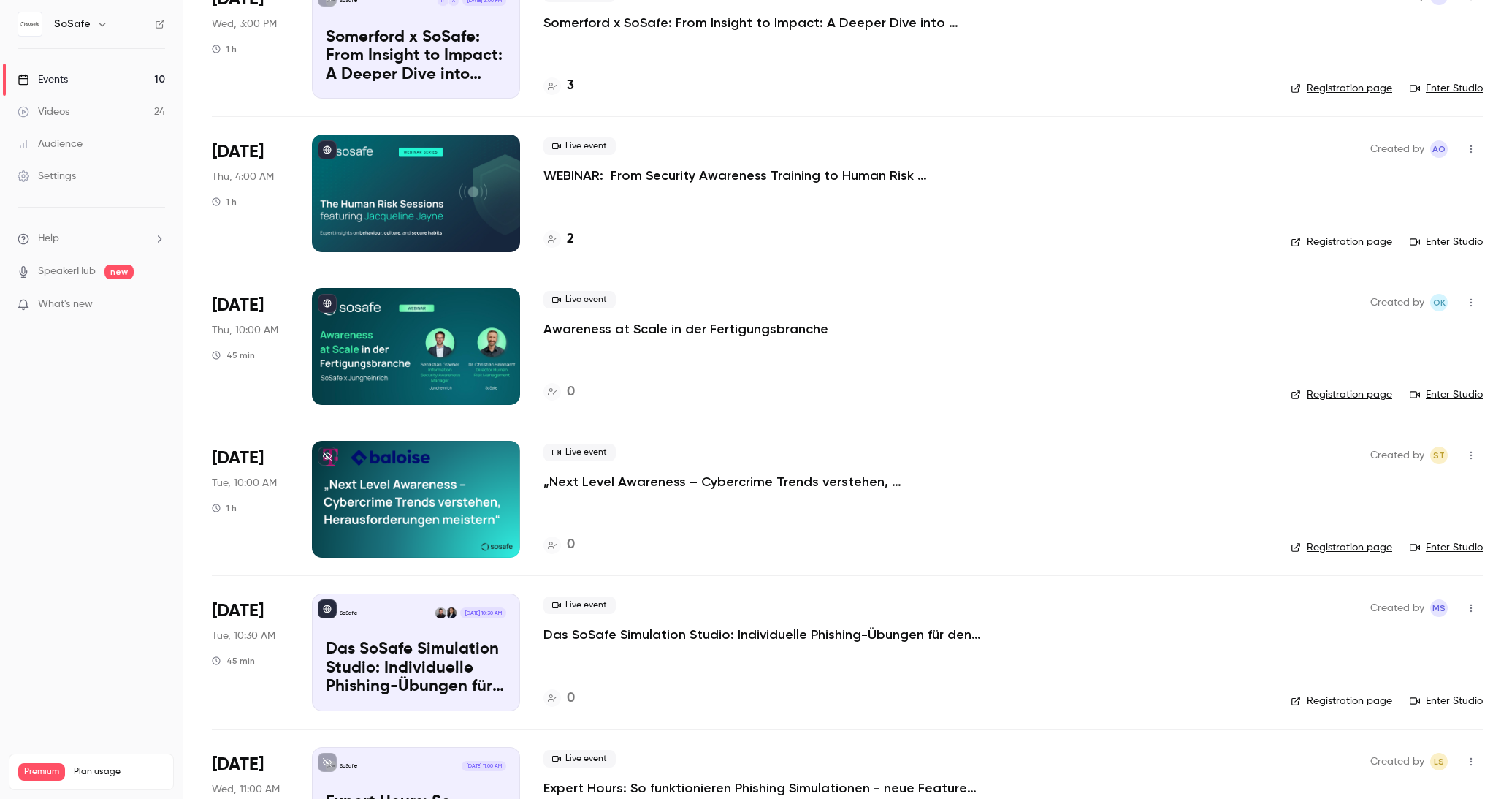
click at [645, 635] on p "Das SoSafe Simulation Studio: Individuelle Phishing-Übungen für den öffentliche…" at bounding box center [762, 634] width 439 height 18
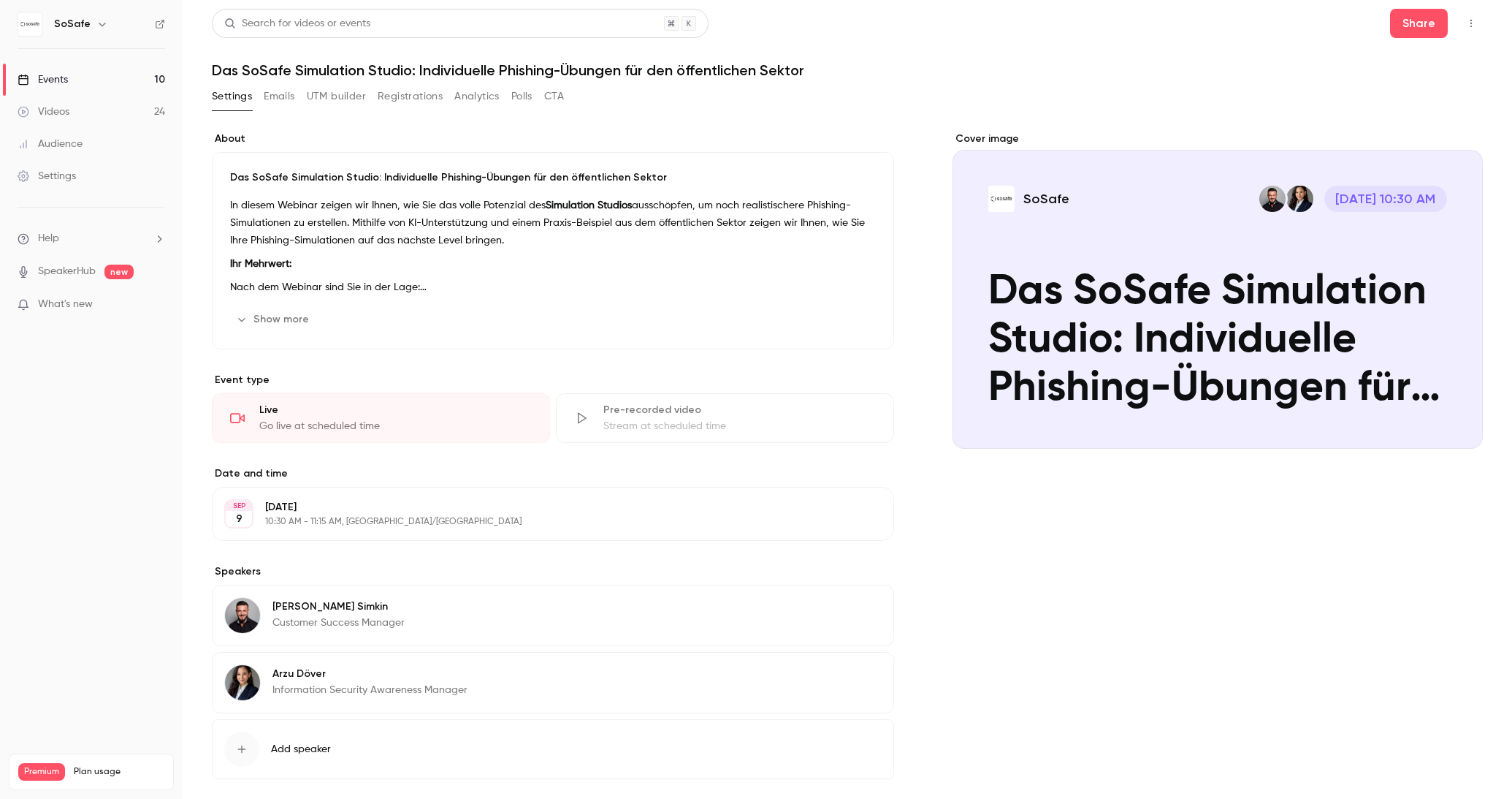
click at [285, 327] on button "Show more" at bounding box center [274, 319] width 88 height 24
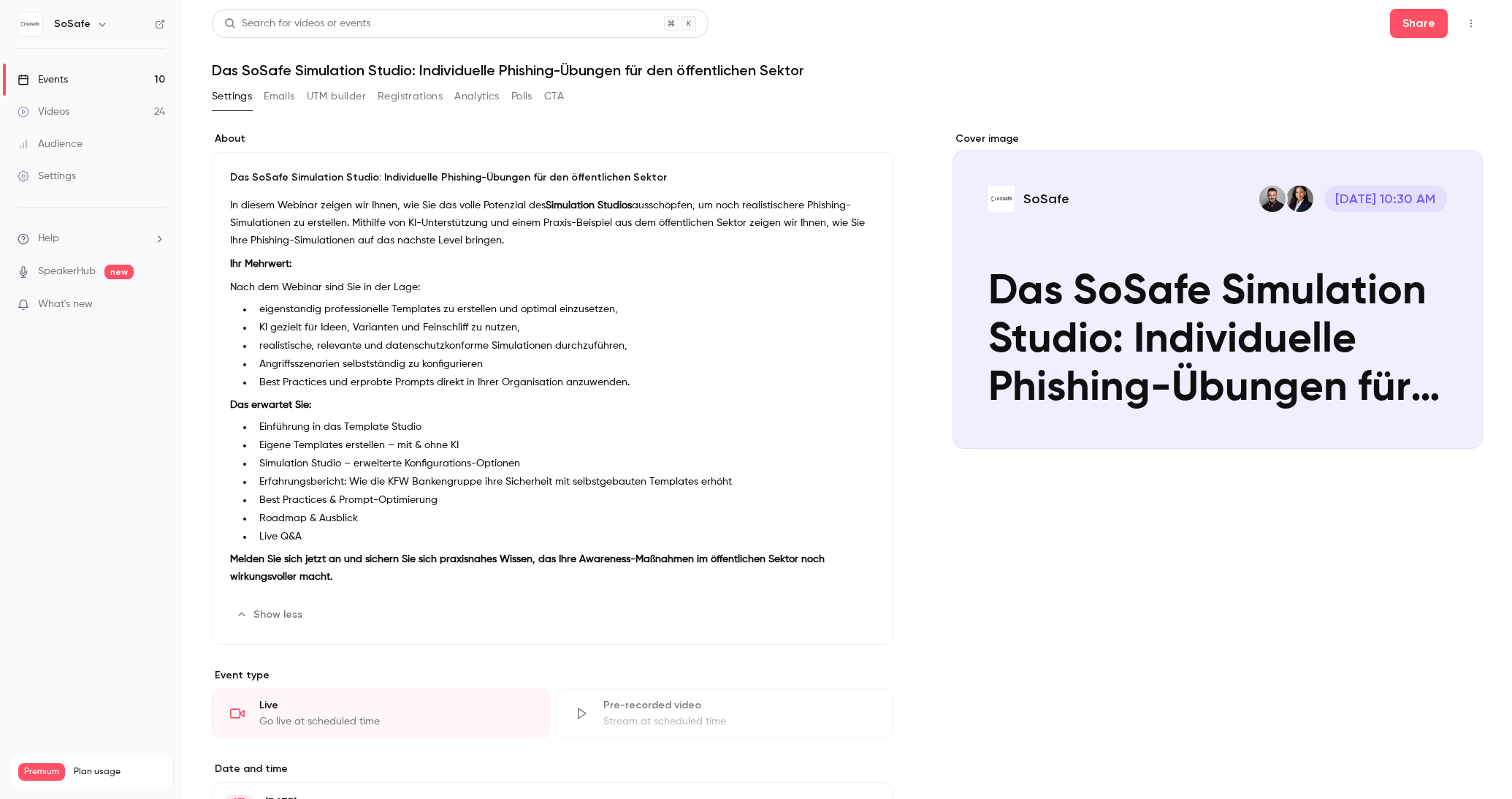
click at [848, 619] on button "Edit" at bounding box center [849, 614] width 53 height 24
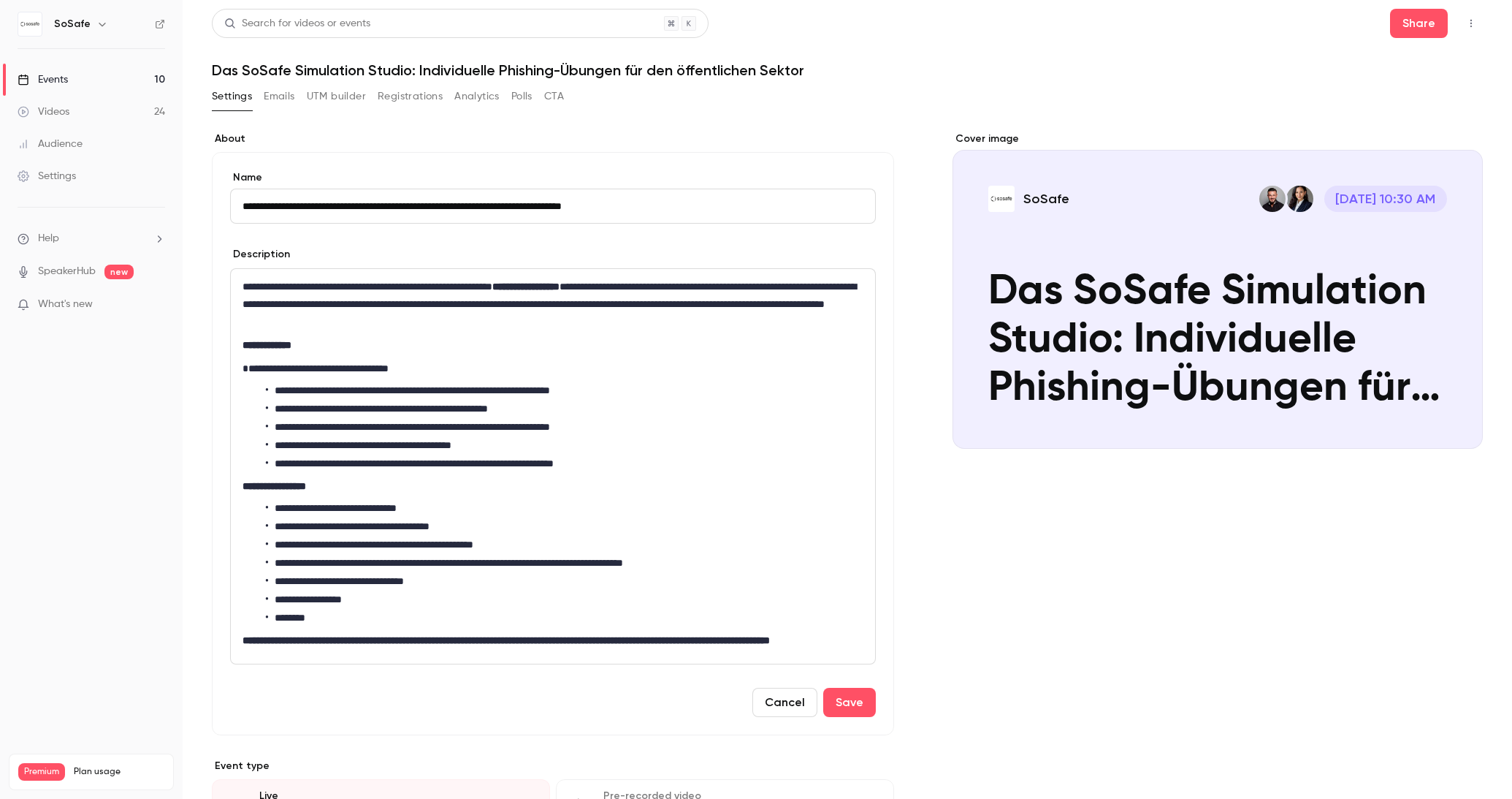
click at [365, 307] on p "**********" at bounding box center [553, 304] width 621 height 53
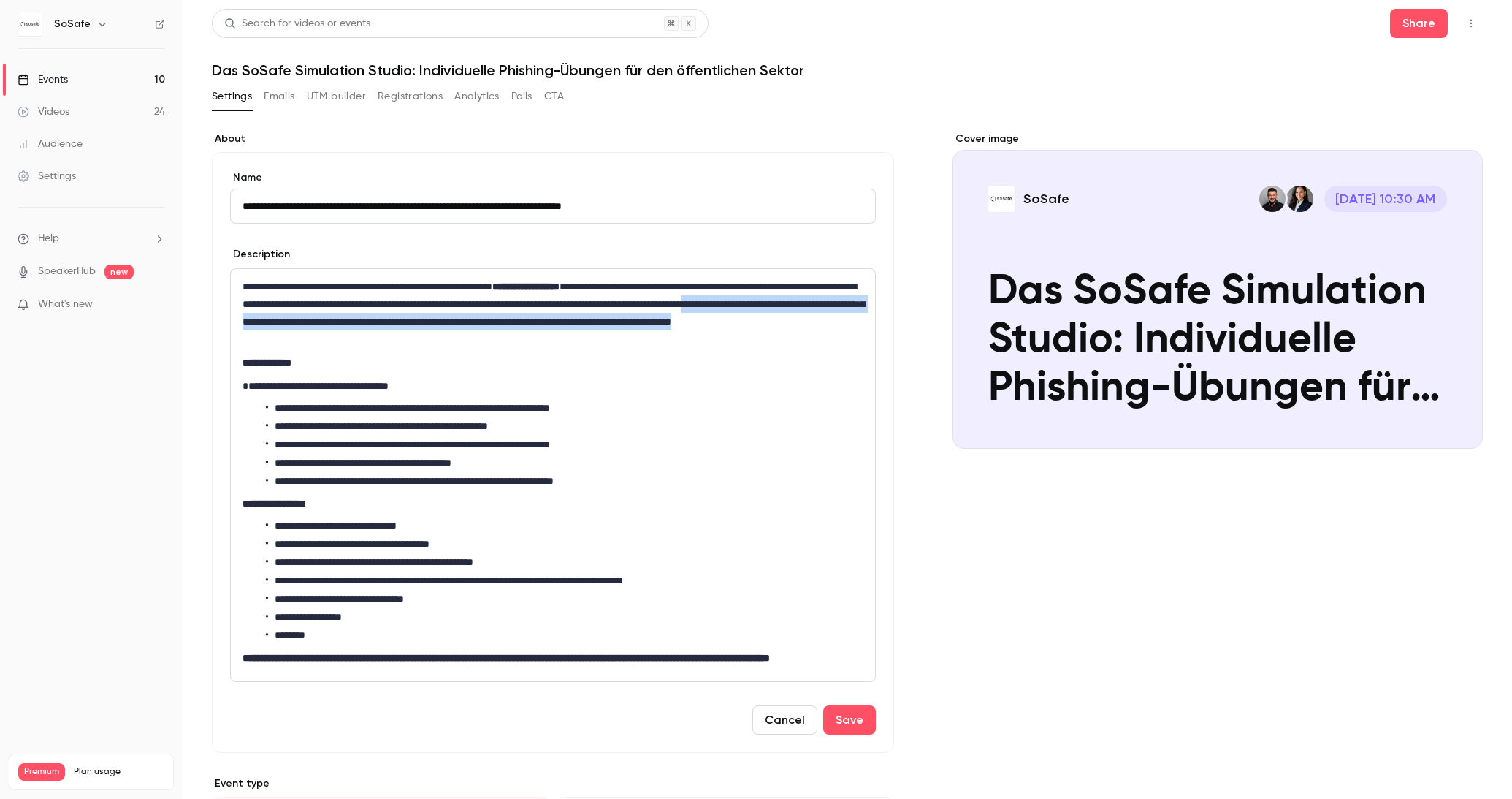
drag, startPoint x: 442, startPoint y: 325, endPoint x: 349, endPoint y: 319, distance: 93.2
click at [349, 319] on p "**********" at bounding box center [553, 313] width 621 height 70
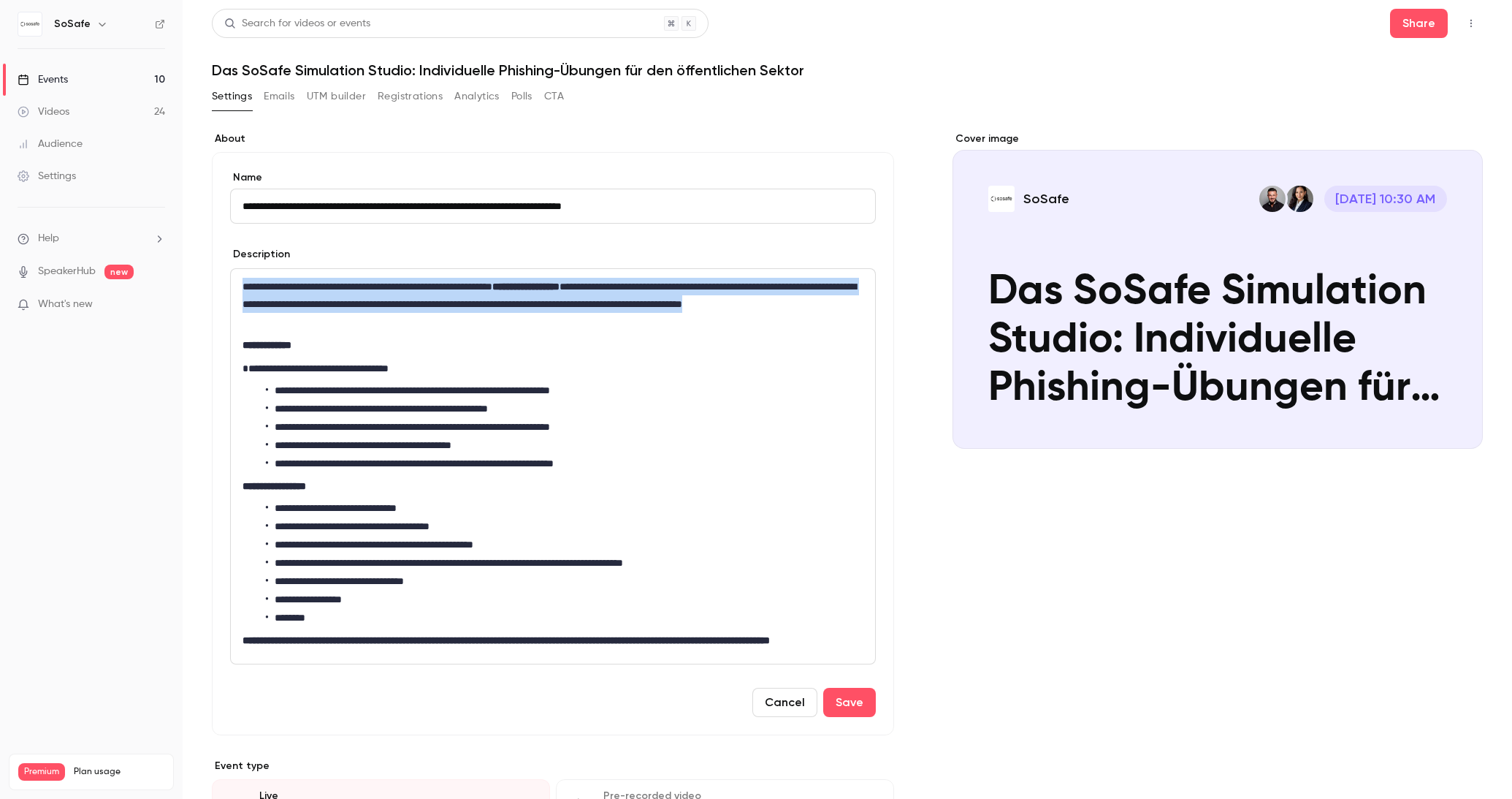
drag, startPoint x: 385, startPoint y: 321, endPoint x: 227, endPoint y: 272, distance: 165.4
click at [227, 272] on div "**********" at bounding box center [553, 443] width 682 height 583
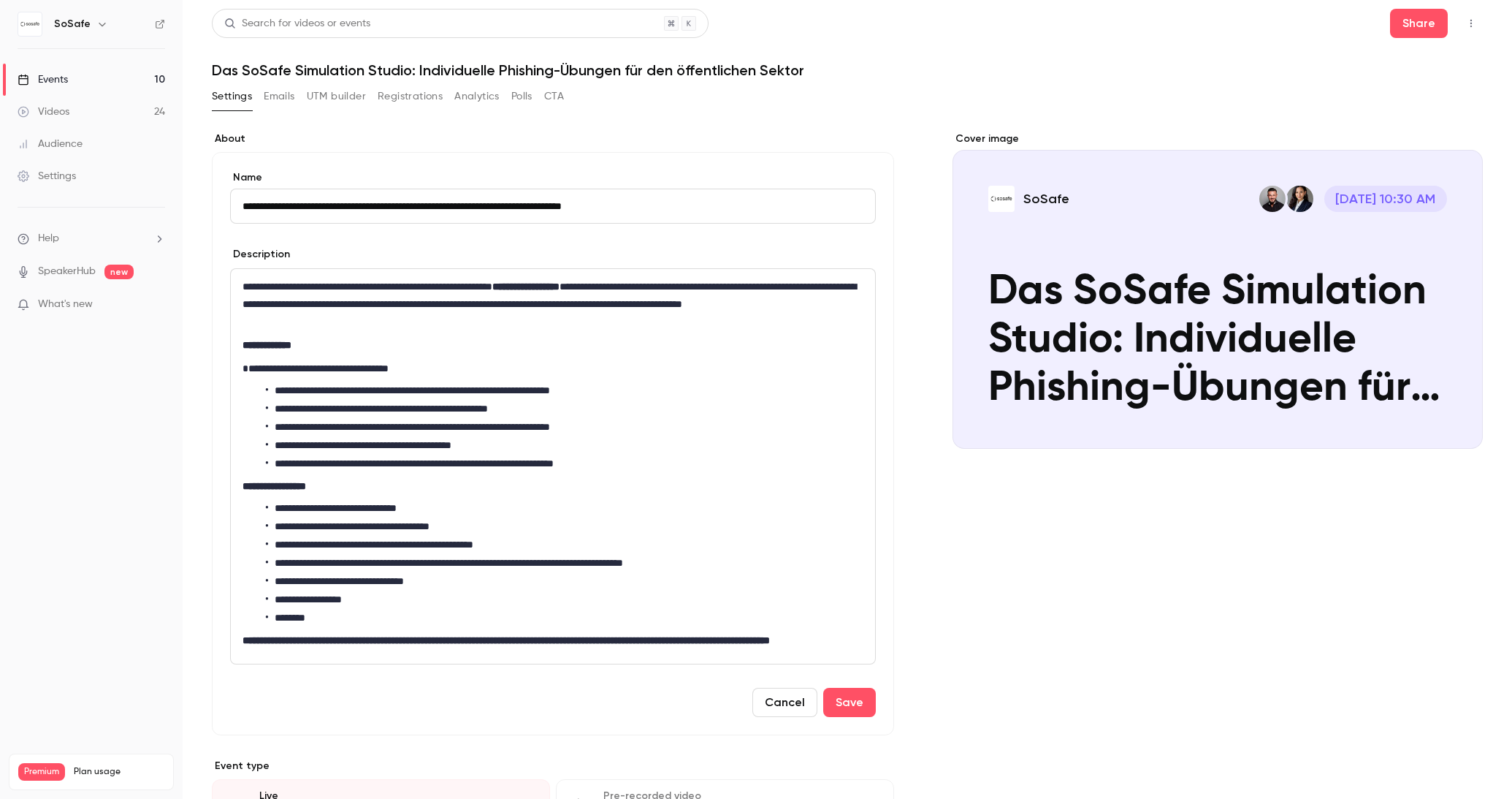
click at [714, 458] on li "**********" at bounding box center [565, 464] width 597 height 15
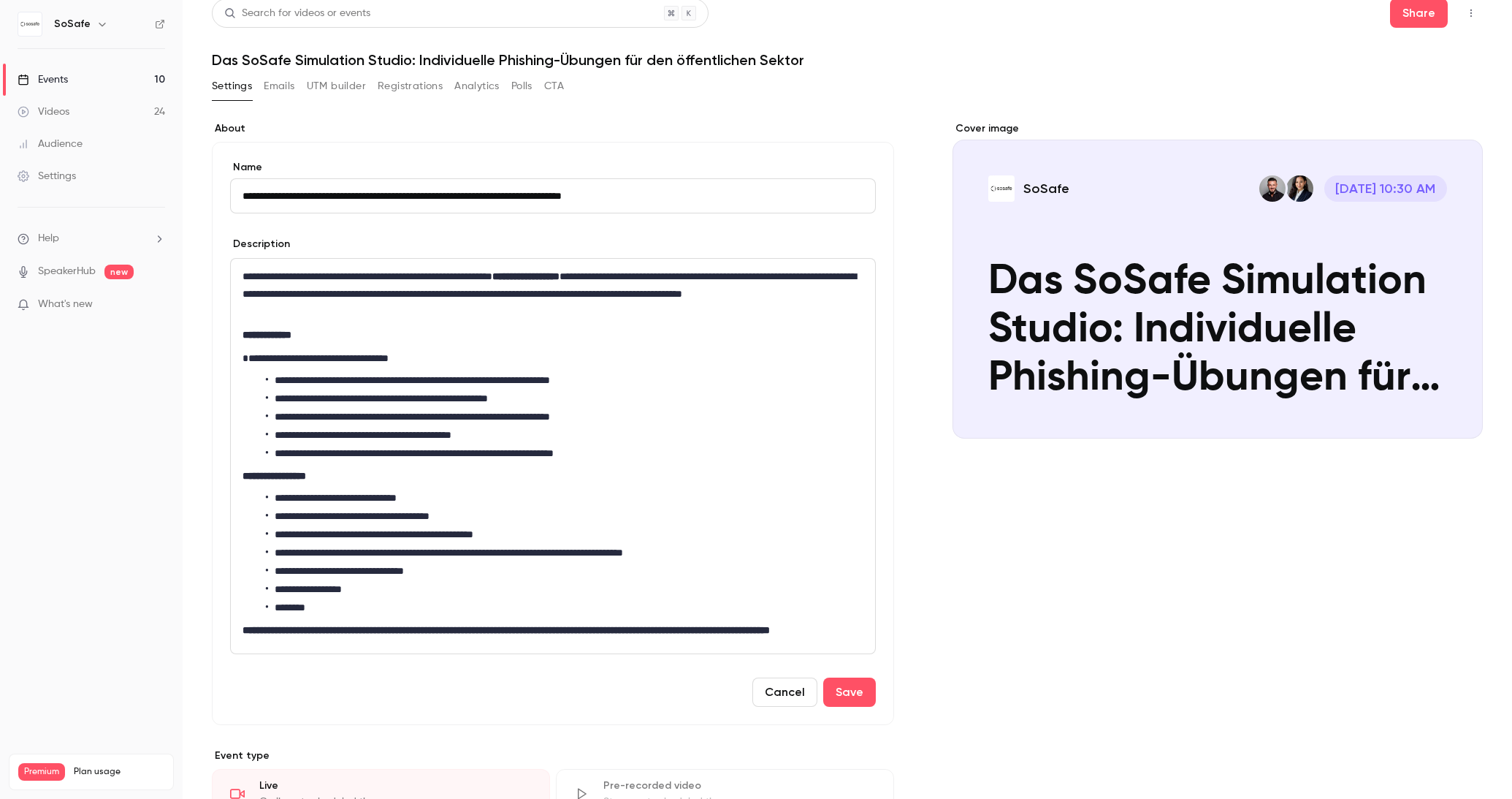
scroll to position [12, 0]
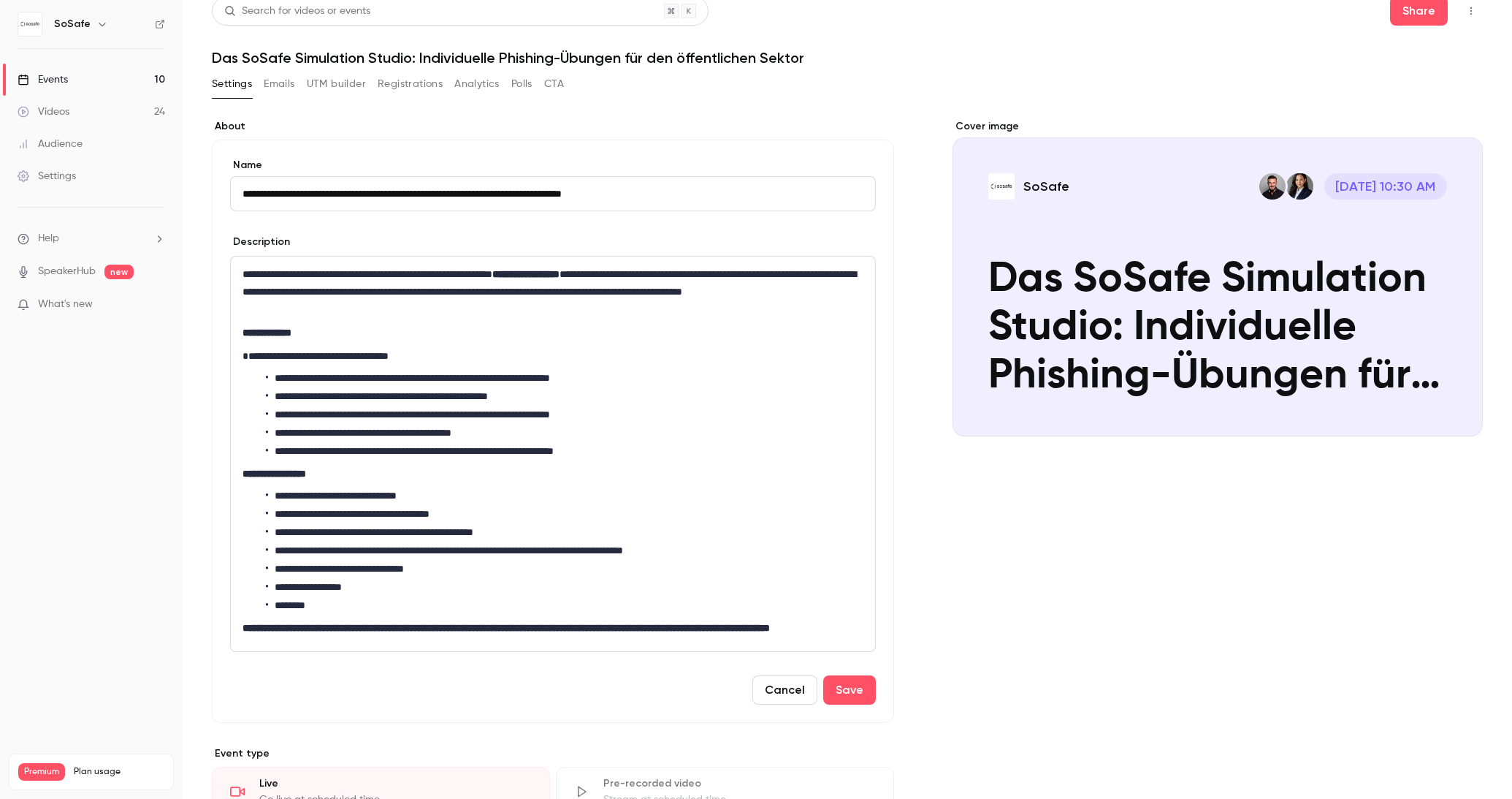
click at [659, 377] on li "**********" at bounding box center [565, 379] width 597 height 15
drag, startPoint x: 545, startPoint y: 395, endPoint x: 612, endPoint y: 405, distance: 67.7
click at [546, 395] on li "**********" at bounding box center [565, 396] width 597 height 15
click at [648, 411] on li "**********" at bounding box center [565, 414] width 597 height 15
click at [653, 453] on li "**********" at bounding box center [565, 451] width 597 height 15
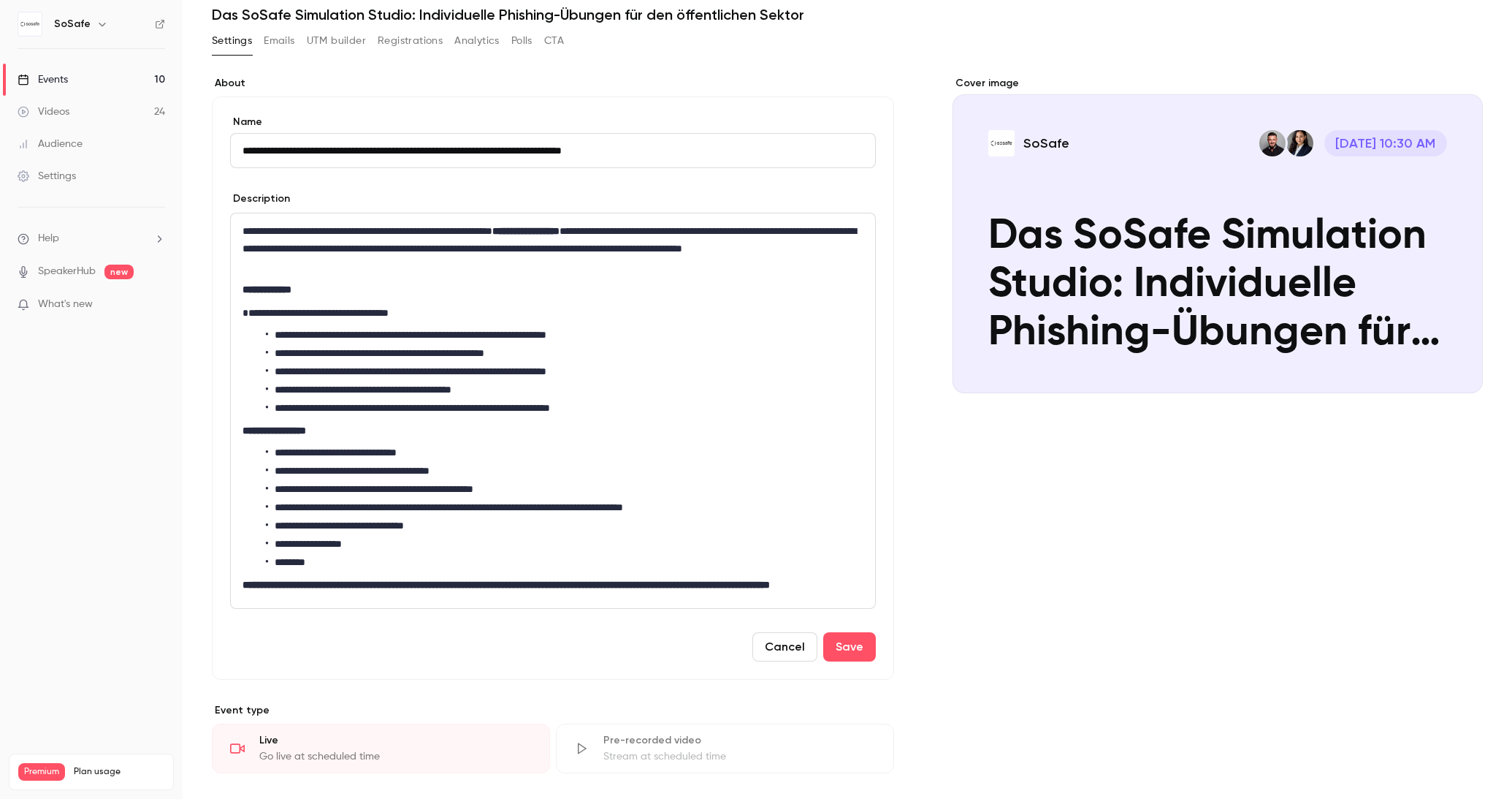
scroll to position [57, 0]
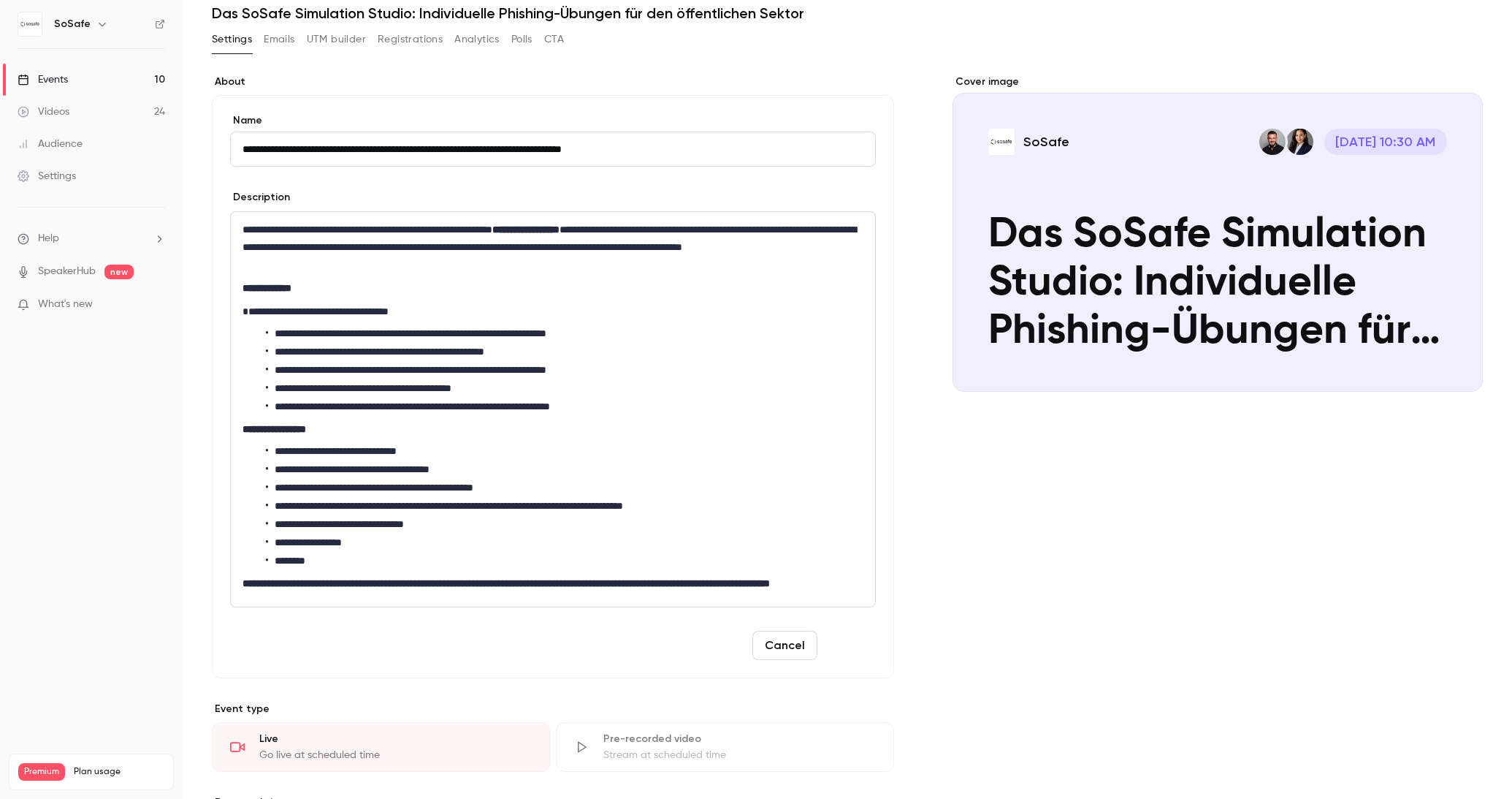
click at [847, 660] on button "Save" at bounding box center [849, 645] width 53 height 29
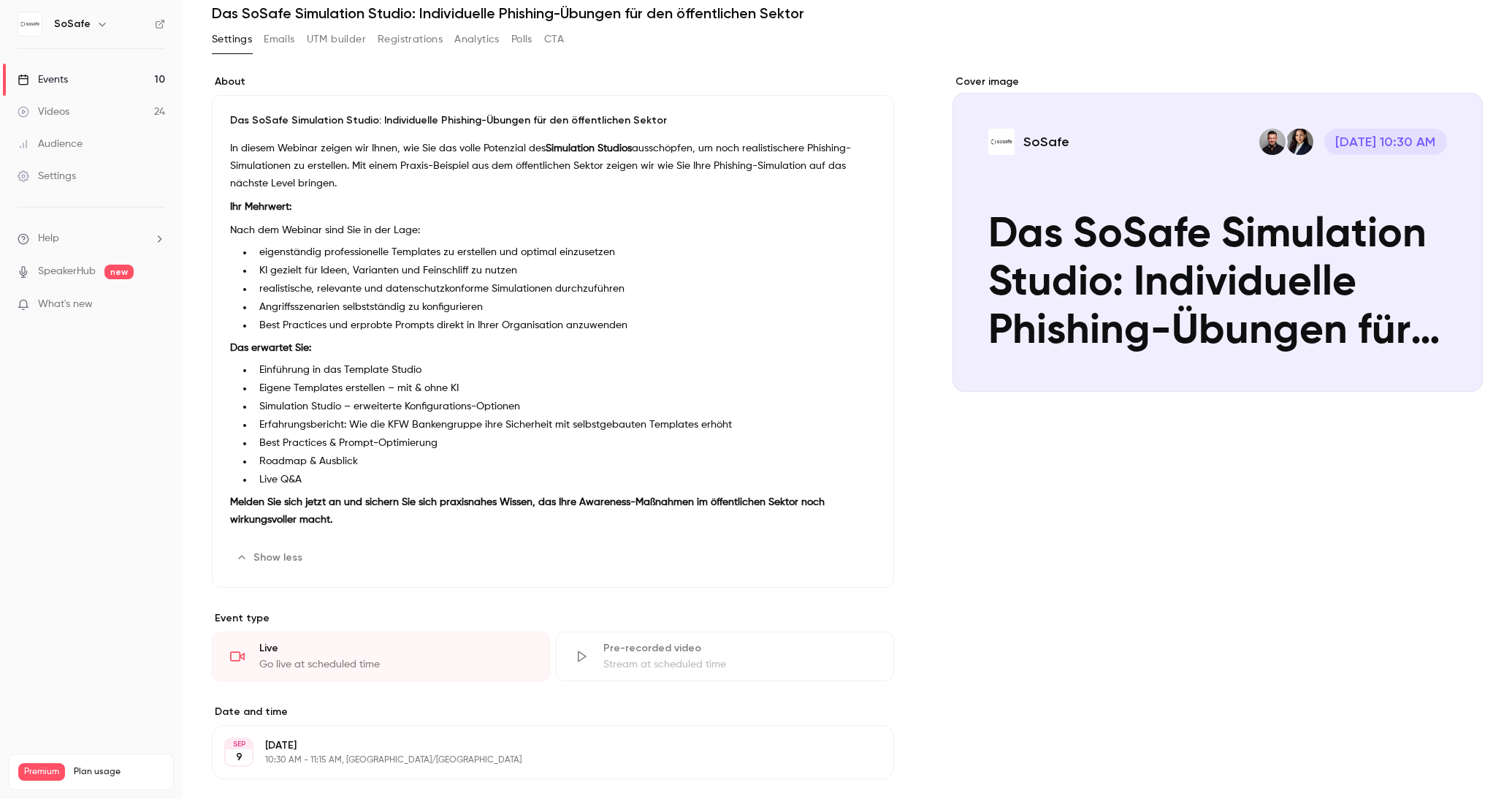
scroll to position [0, 0]
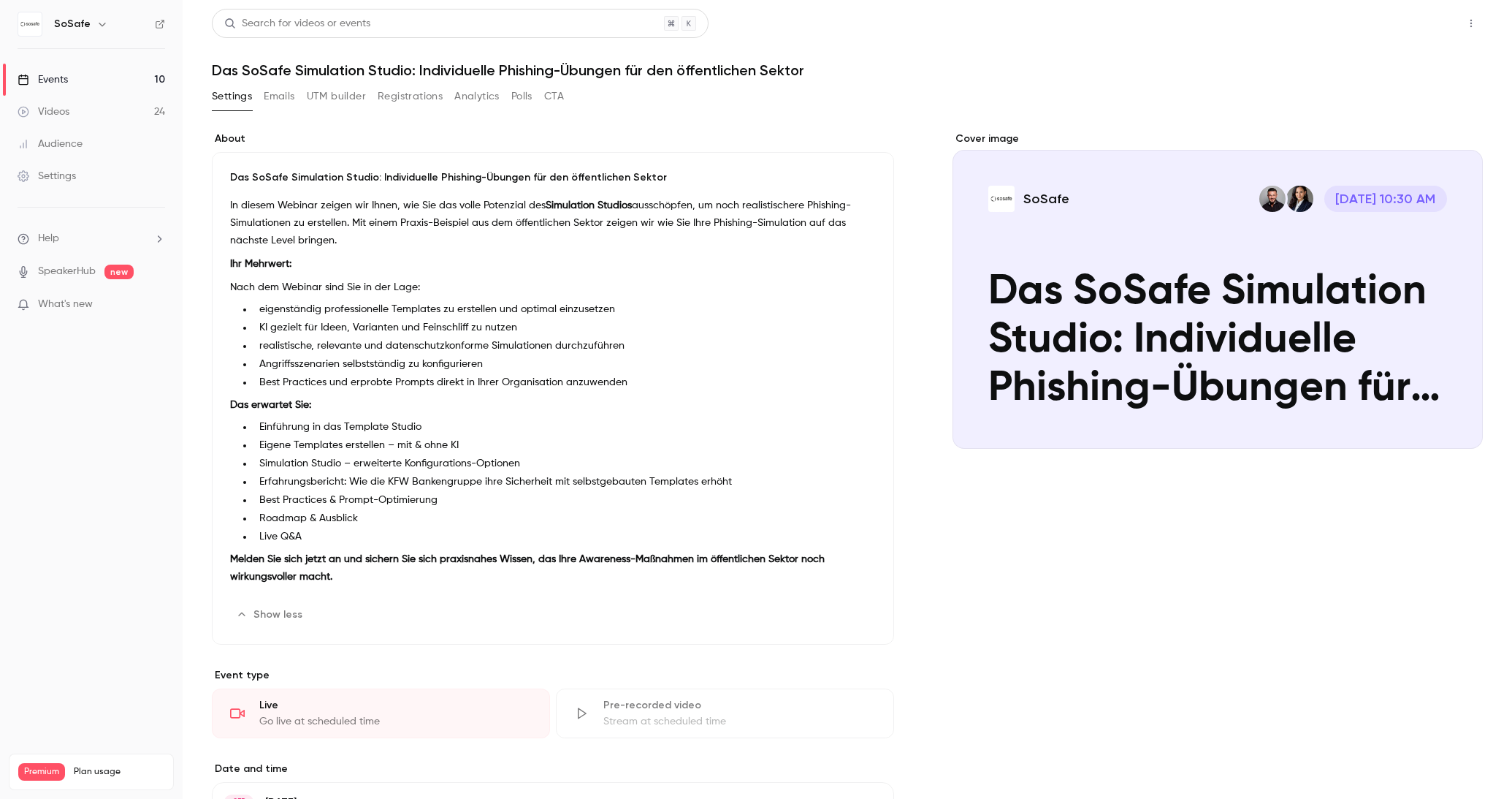
click at [1414, 31] on button "Share" at bounding box center [1419, 23] width 58 height 29
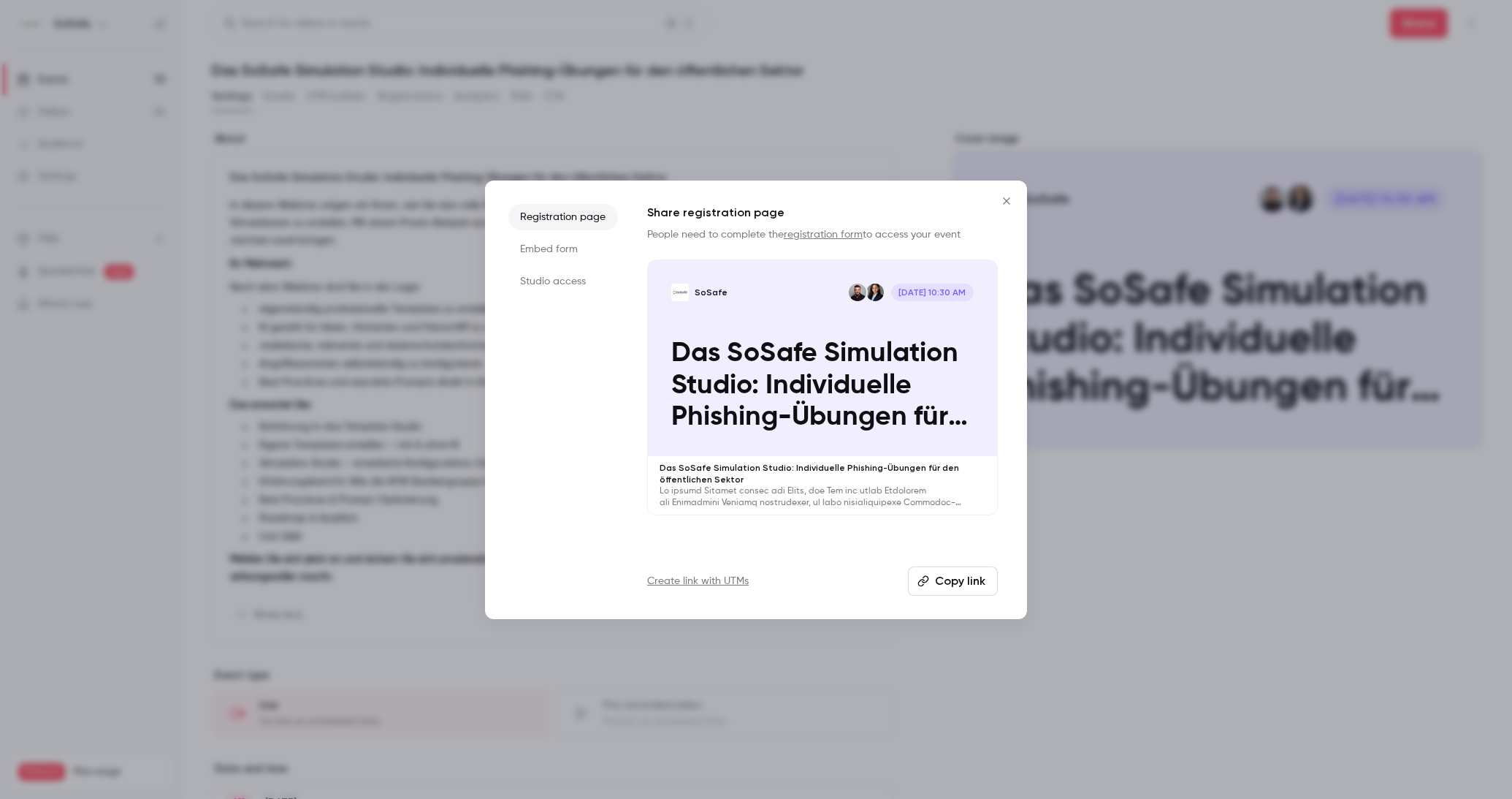
drag, startPoint x: 967, startPoint y: 581, endPoint x: 965, endPoint y: 466, distance: 115.0
click at [967, 581] on button "Copy link" at bounding box center [953, 581] width 90 height 29
click at [1008, 208] on button "Close" at bounding box center [1006, 201] width 29 height 29
